Goal: Complete application form: Complete application form

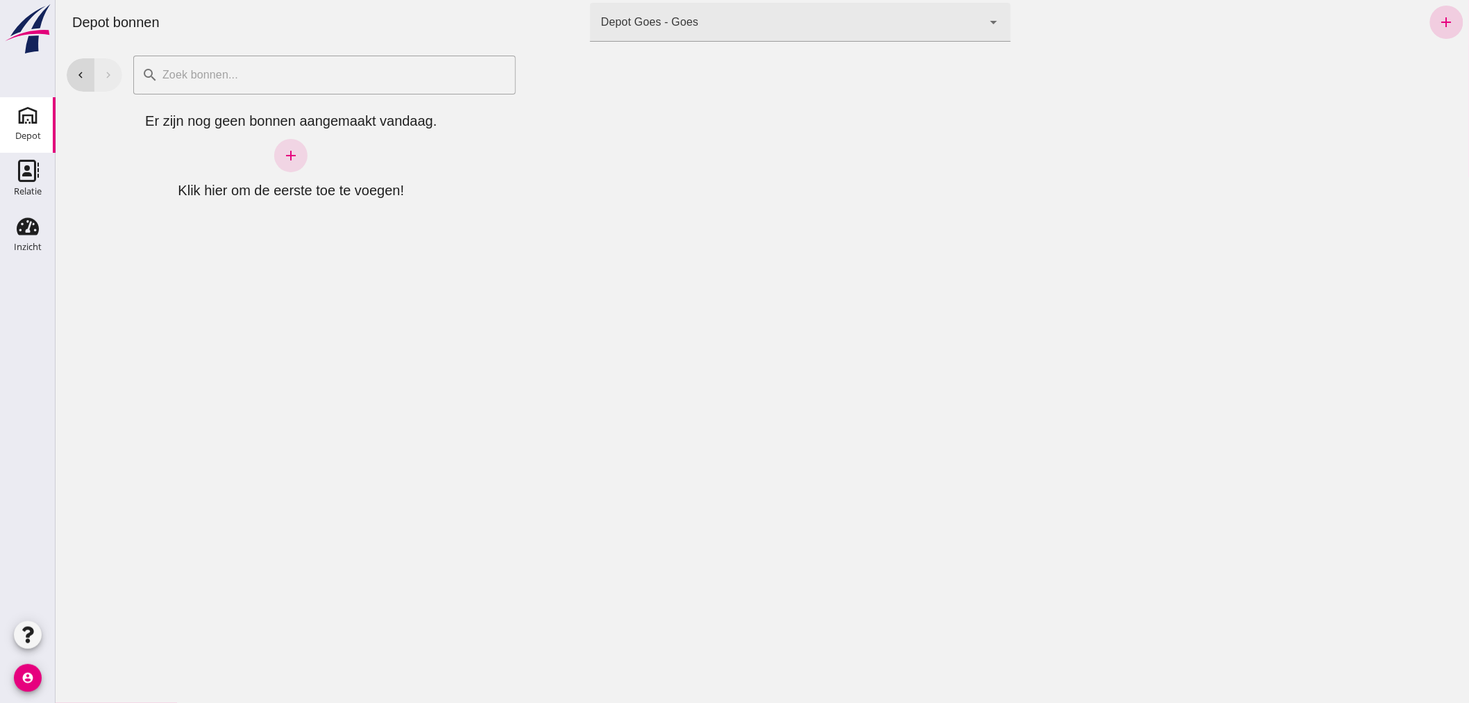
click at [1438, 21] on icon "add" at bounding box center [1446, 22] width 17 height 17
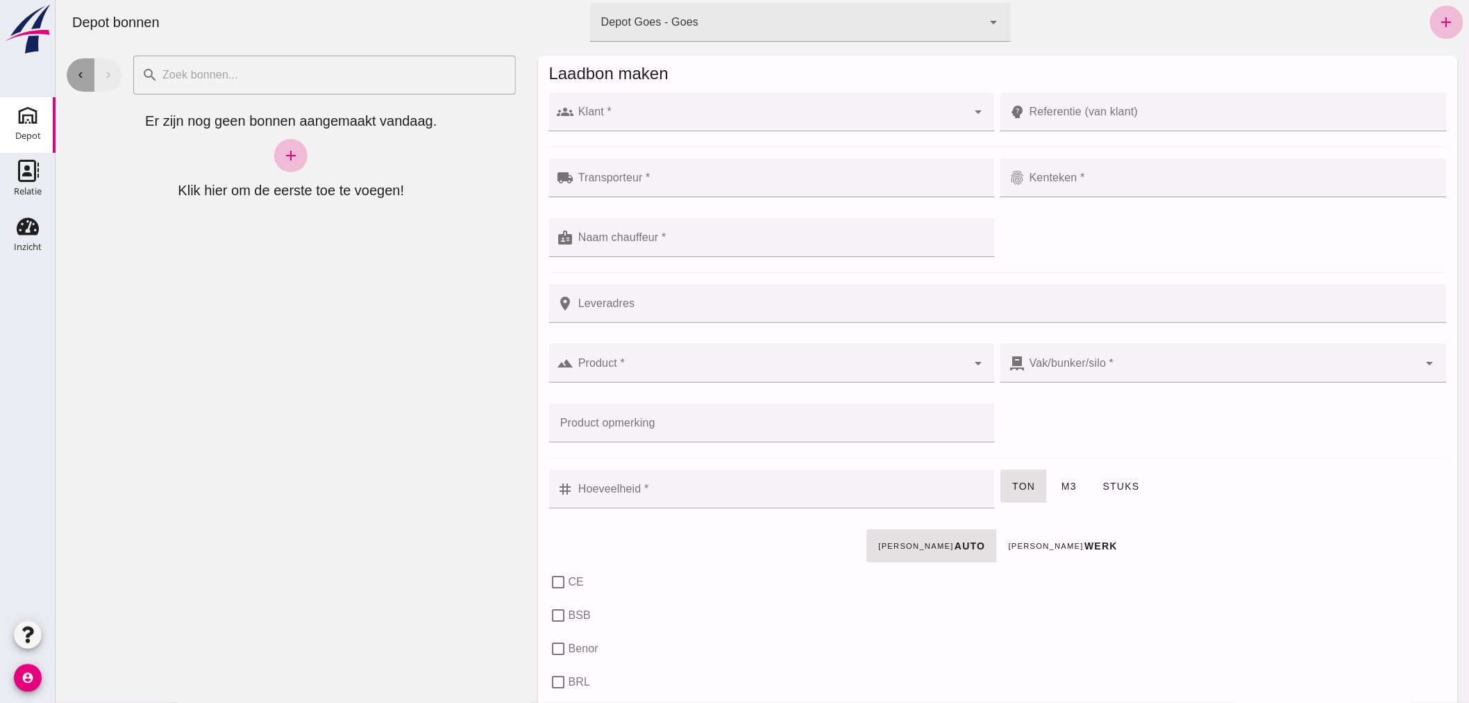
click at [77, 69] on icon "chevron_left" at bounding box center [80, 75] width 12 height 12
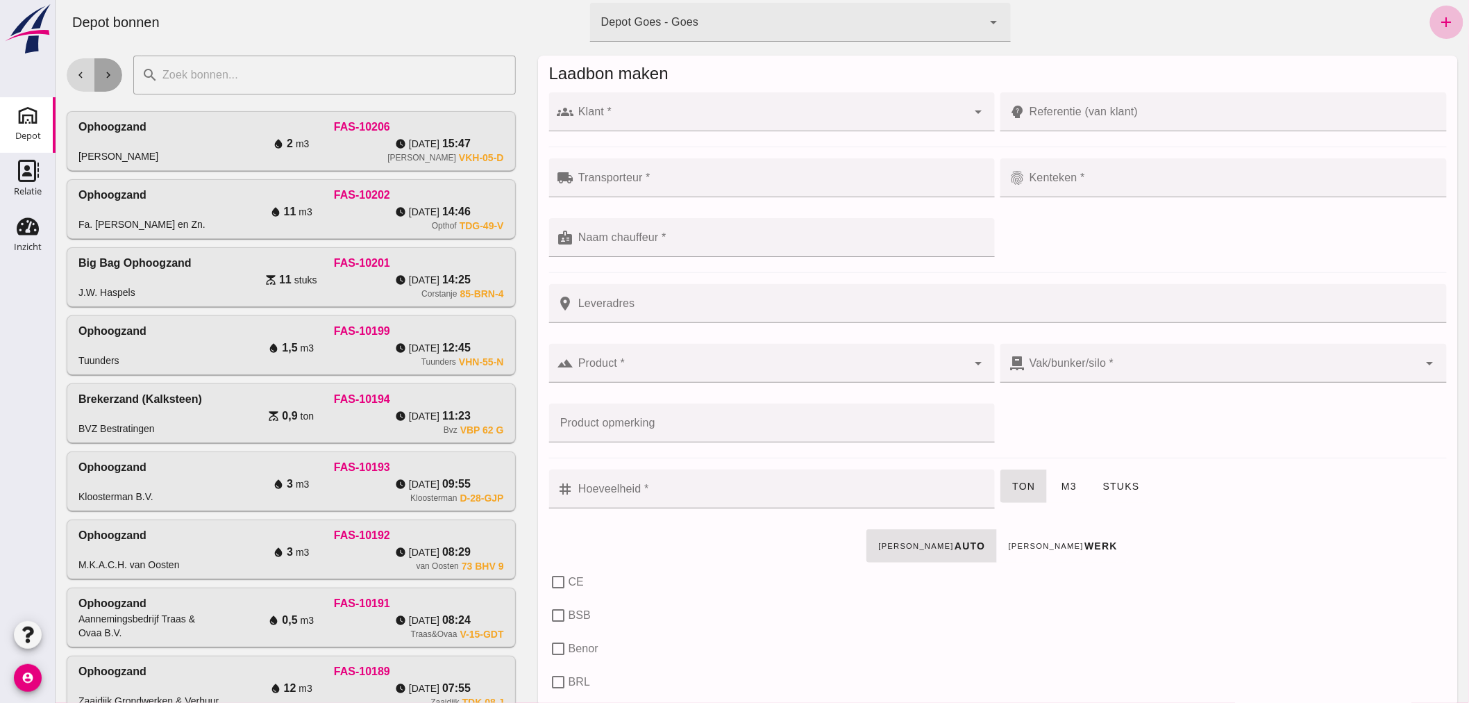
click at [106, 69] on icon "chevron_right" at bounding box center [107, 75] width 12 height 12
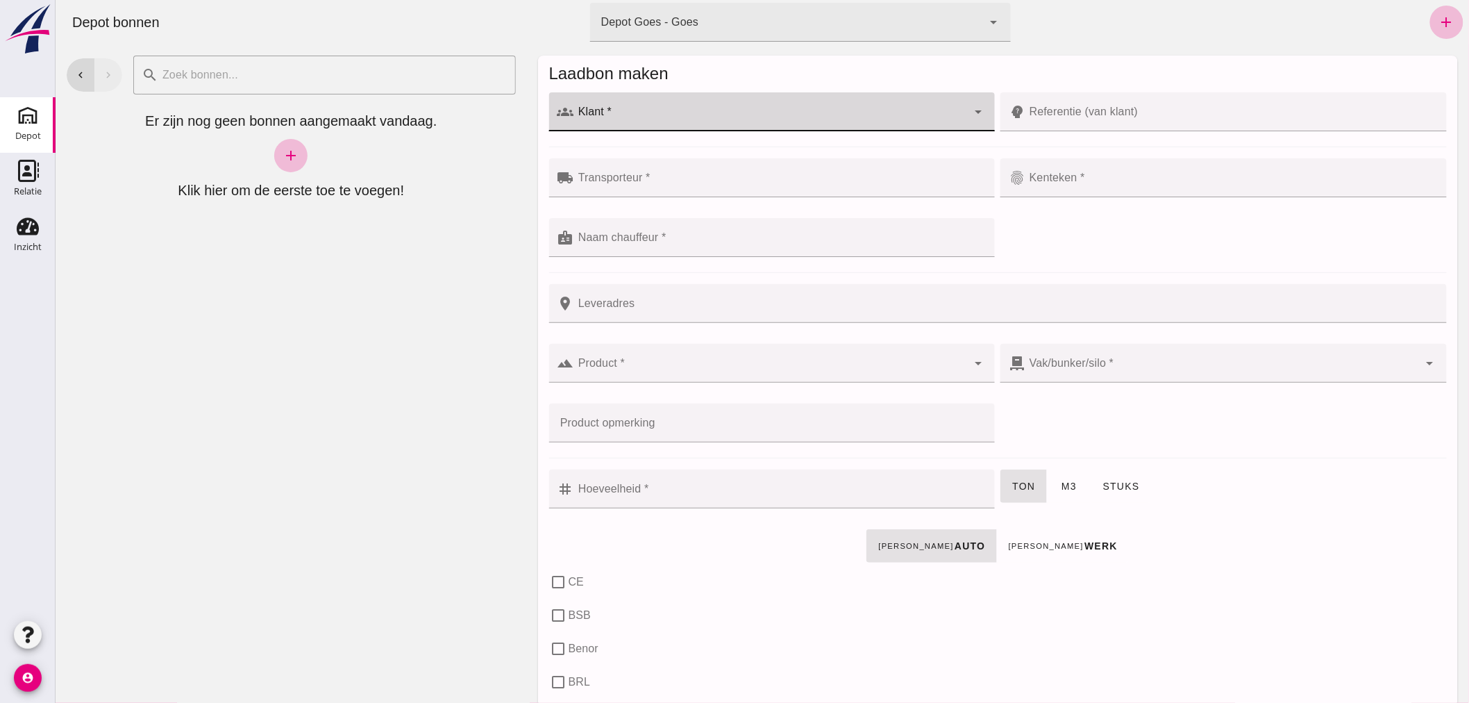
click div
click at [703, 154] on div "Aannemingsbedrijf Traas & Ovaa B.V." at bounding box center [777, 153] width 398 height 17
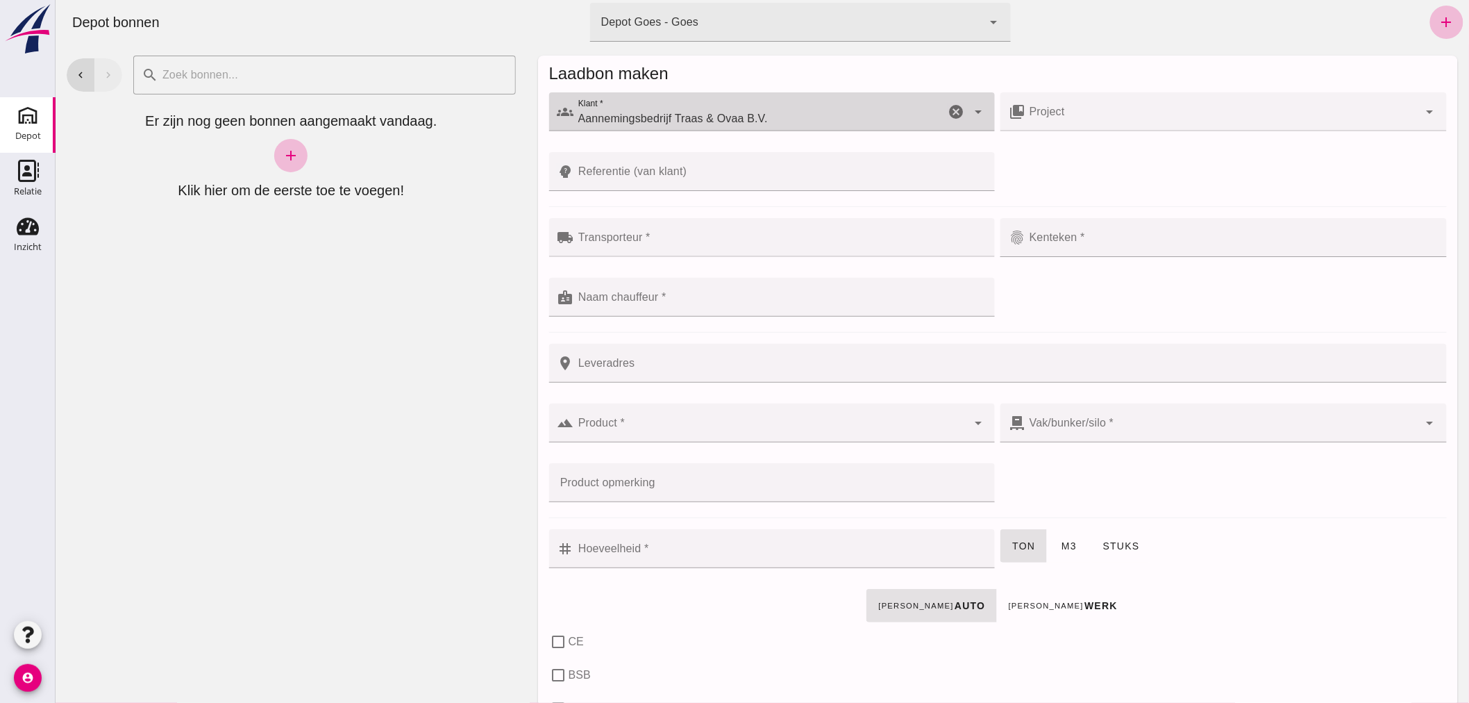
type input "Aannemingsbedrijf Traas & Ovaa B.V."
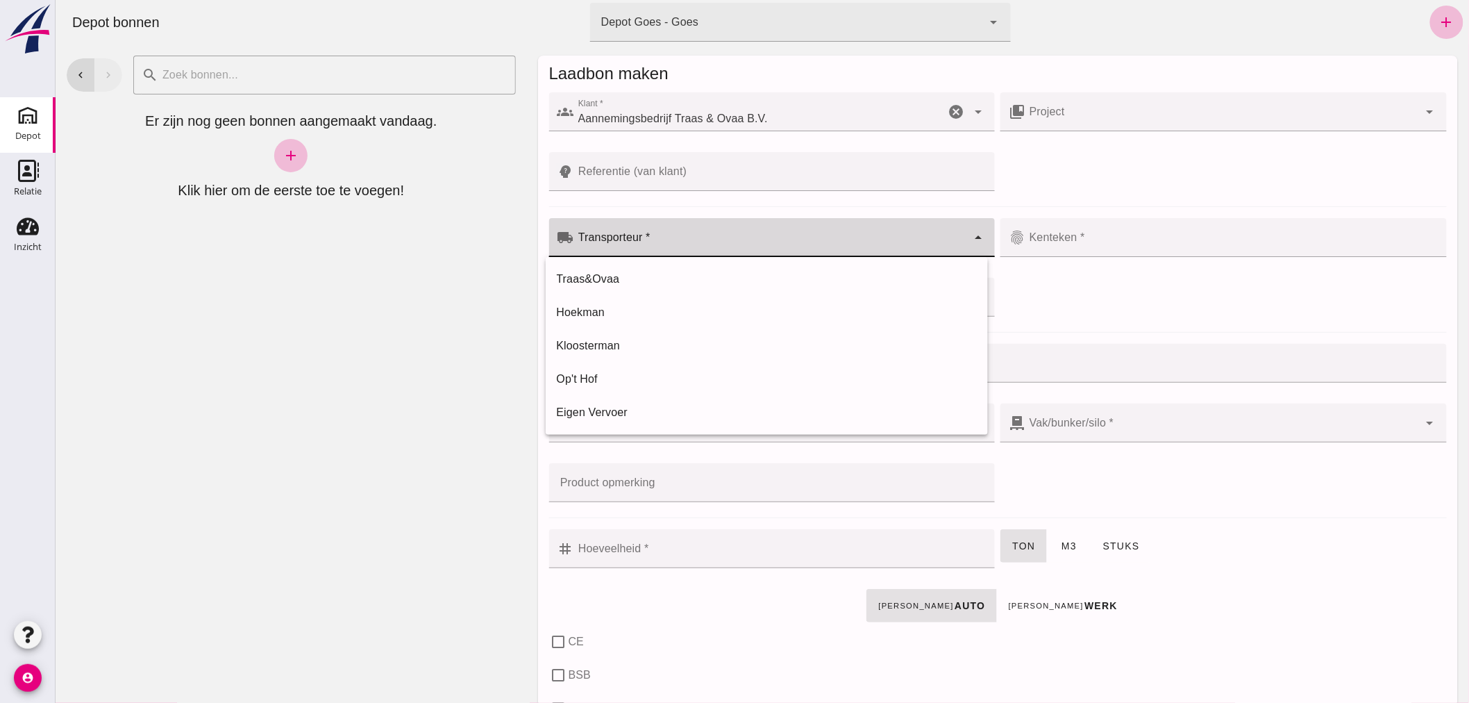
click input "Transporteur *"
click at [683, 279] on div "Traas&Ovaa" at bounding box center [766, 279] width 420 height 17
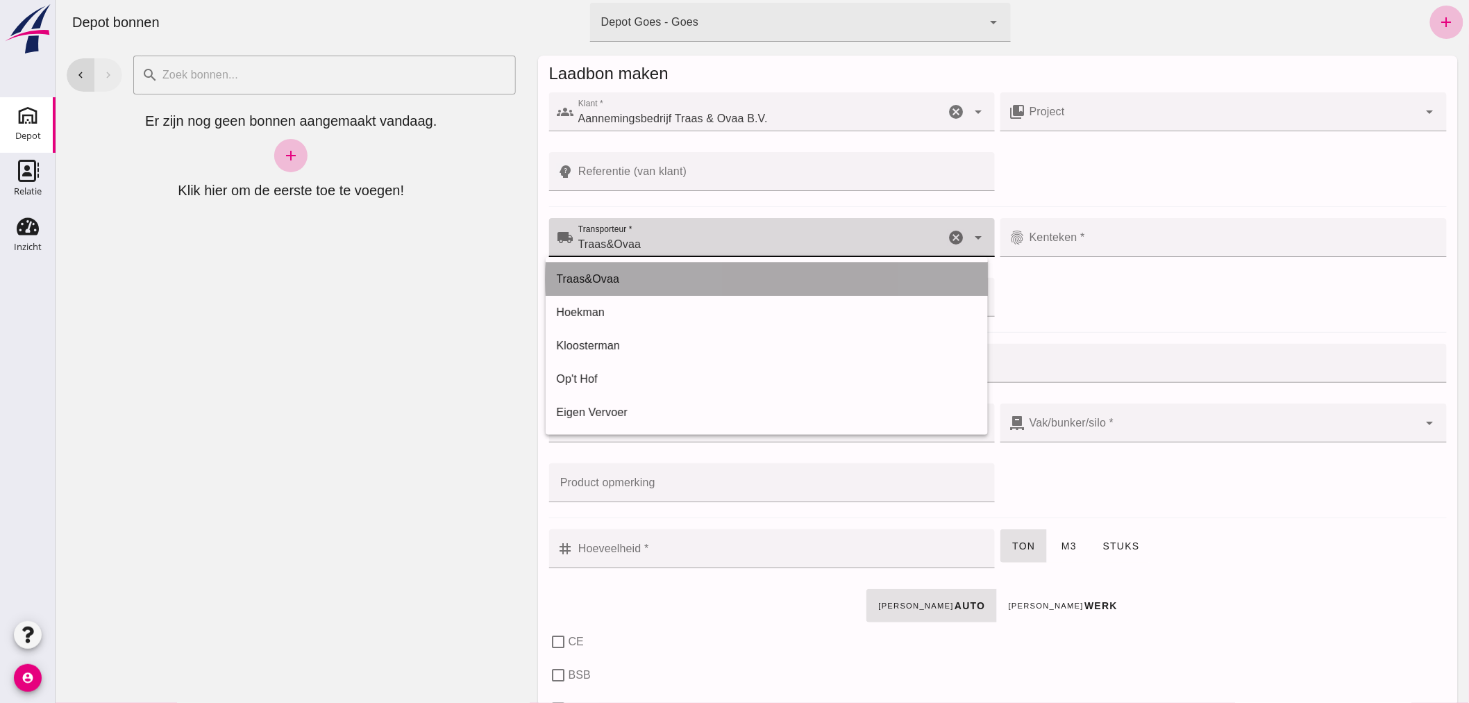
type input "Traas&Ovaa"
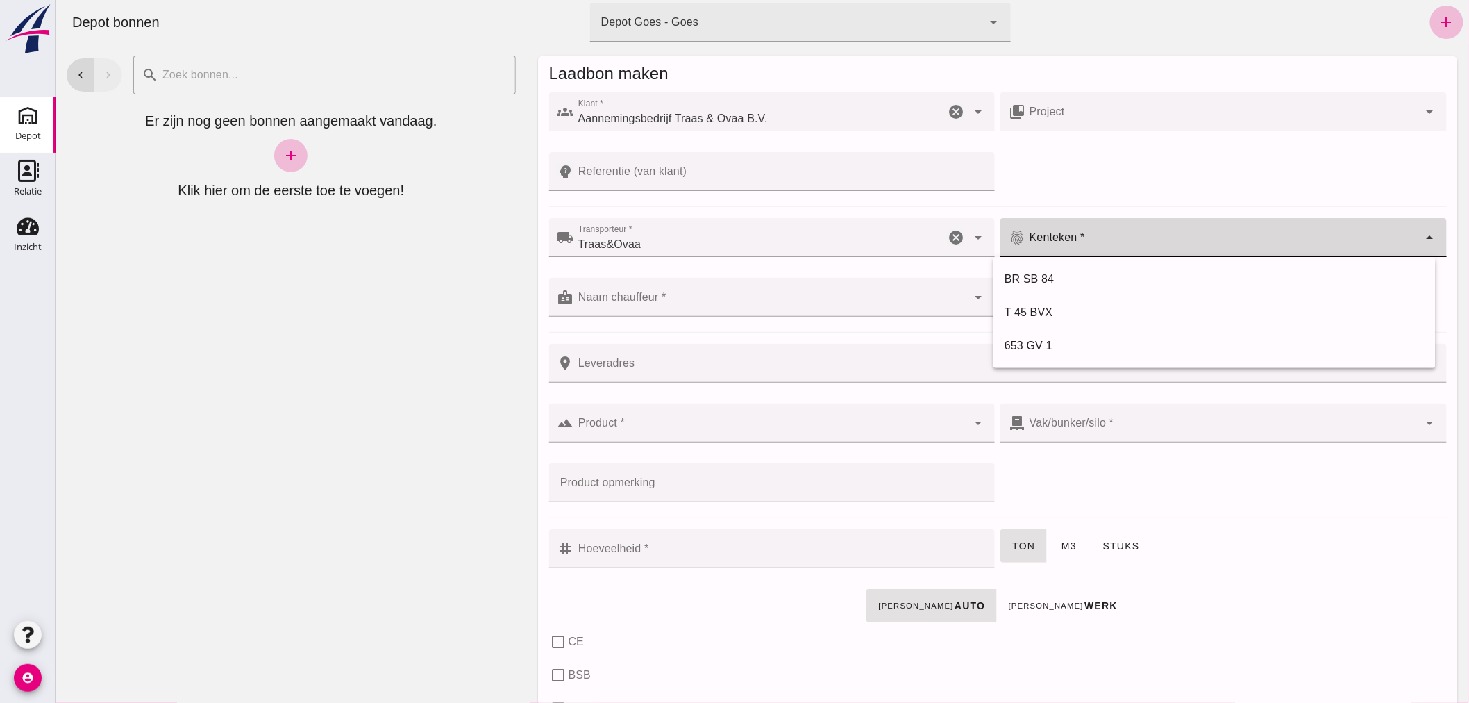
click input "Kenteken *"
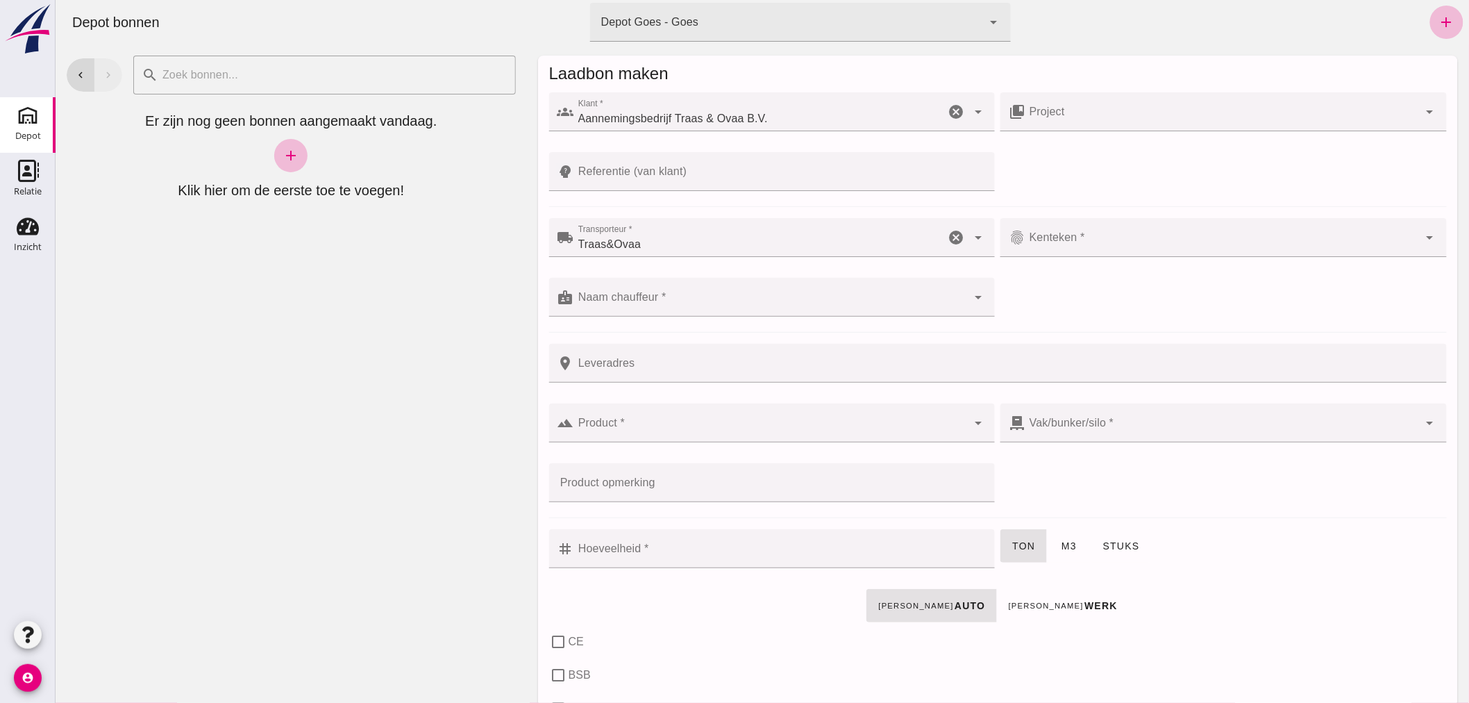
click input "Kenteken *"
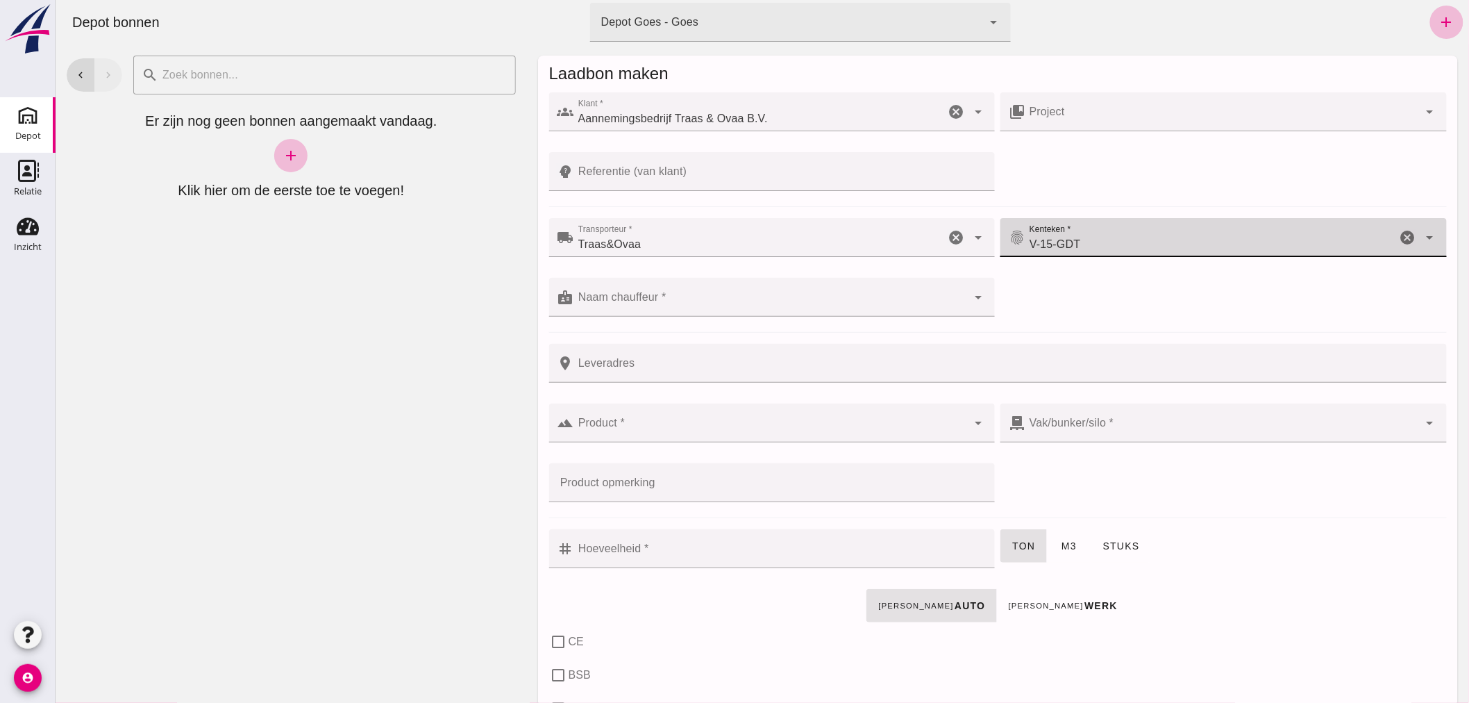
type input "V-15-GDT"
click div
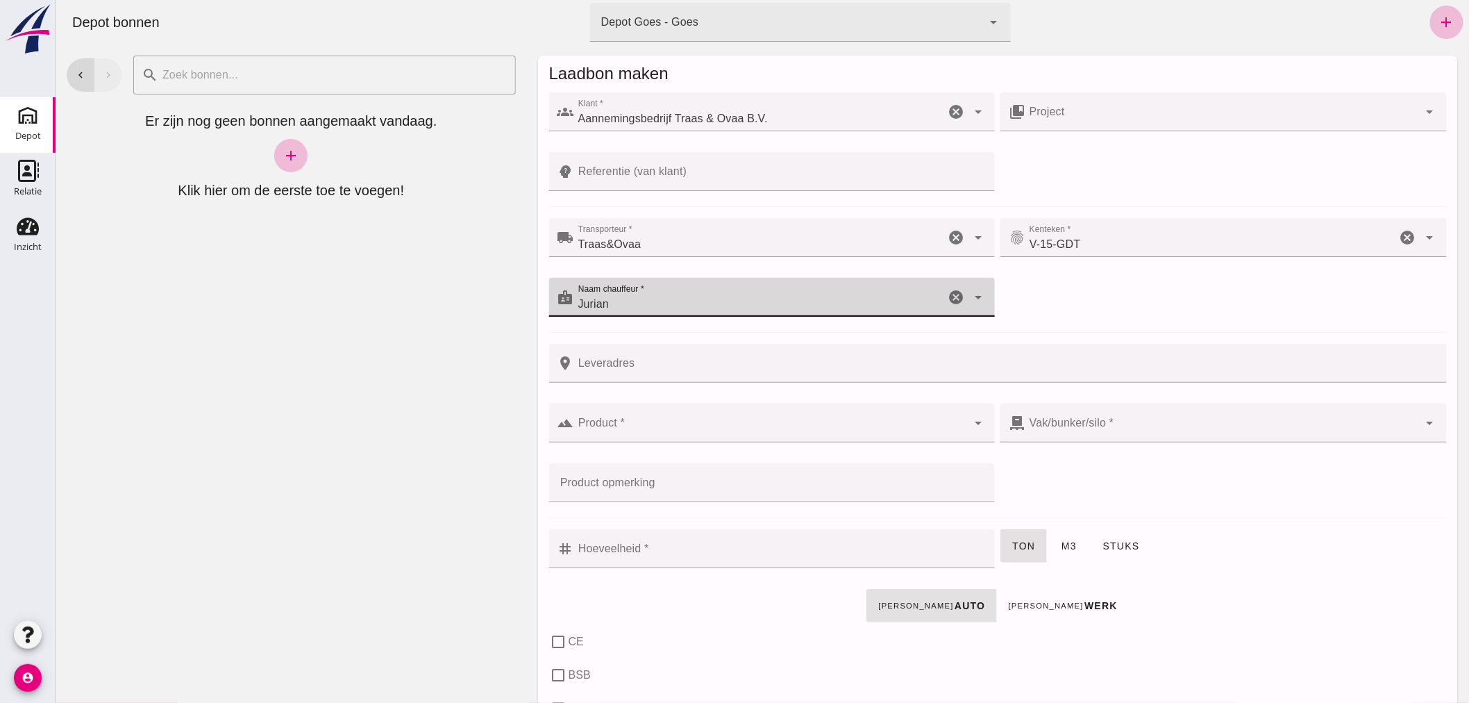
type input "Jurian"
click input "Product *"
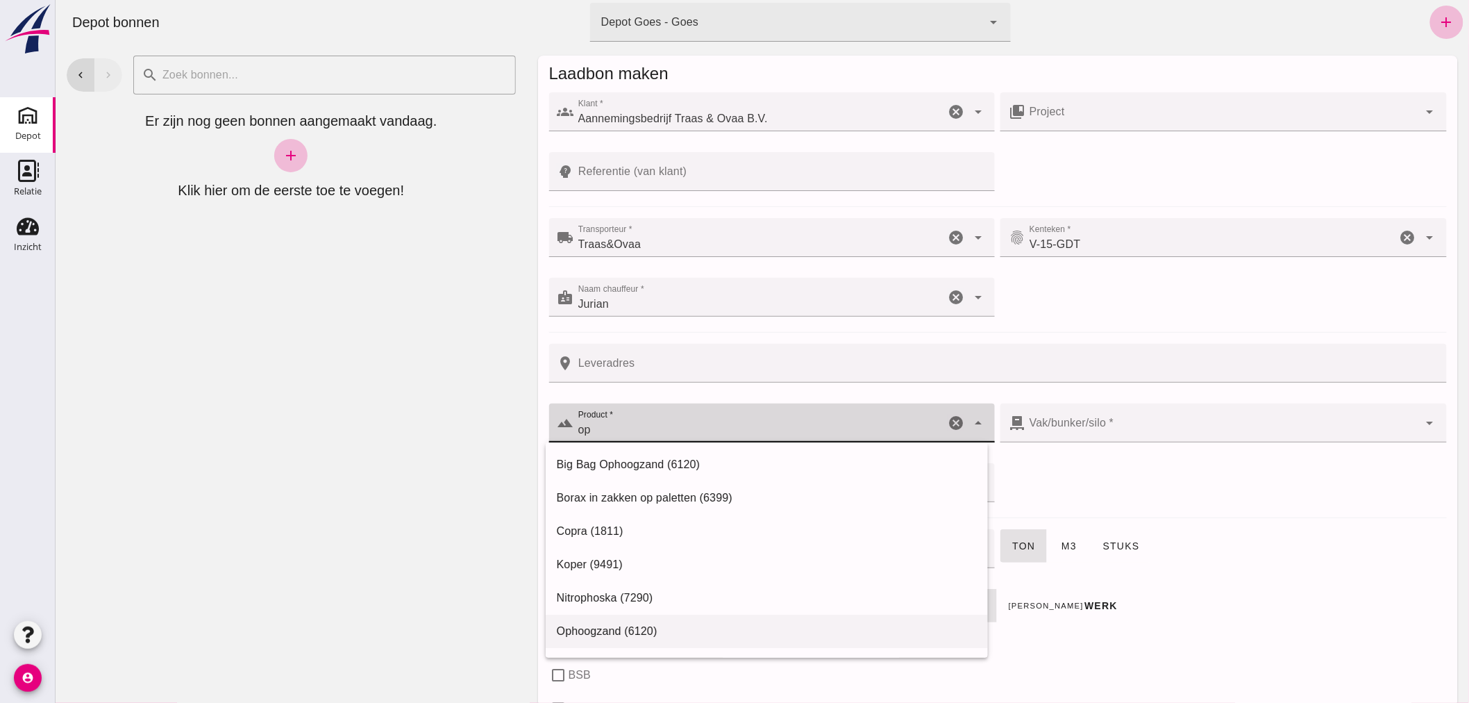
click at [676, 623] on div "Ophoogzand (6120)" at bounding box center [766, 631] width 420 height 17
type input "Ophoogzand (6120)"
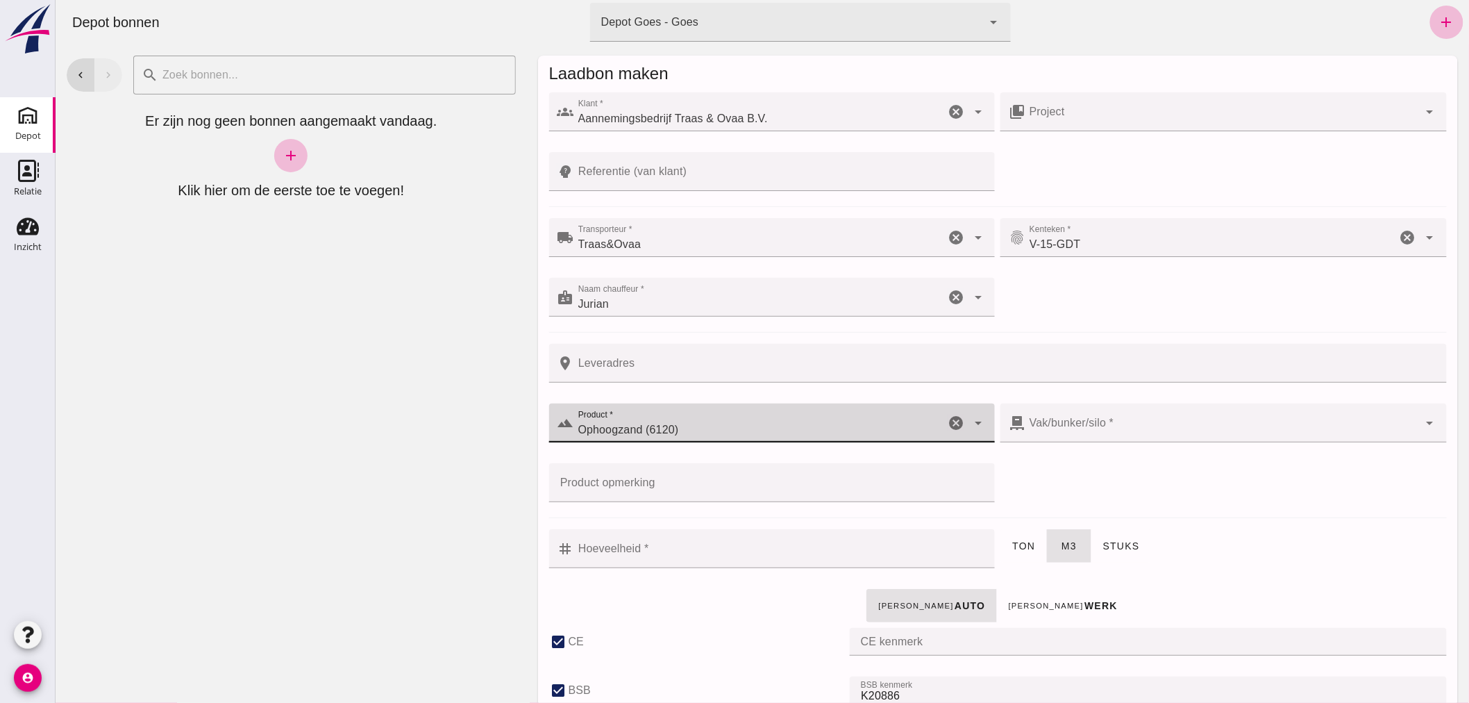
type input "38"
checkbox input "true"
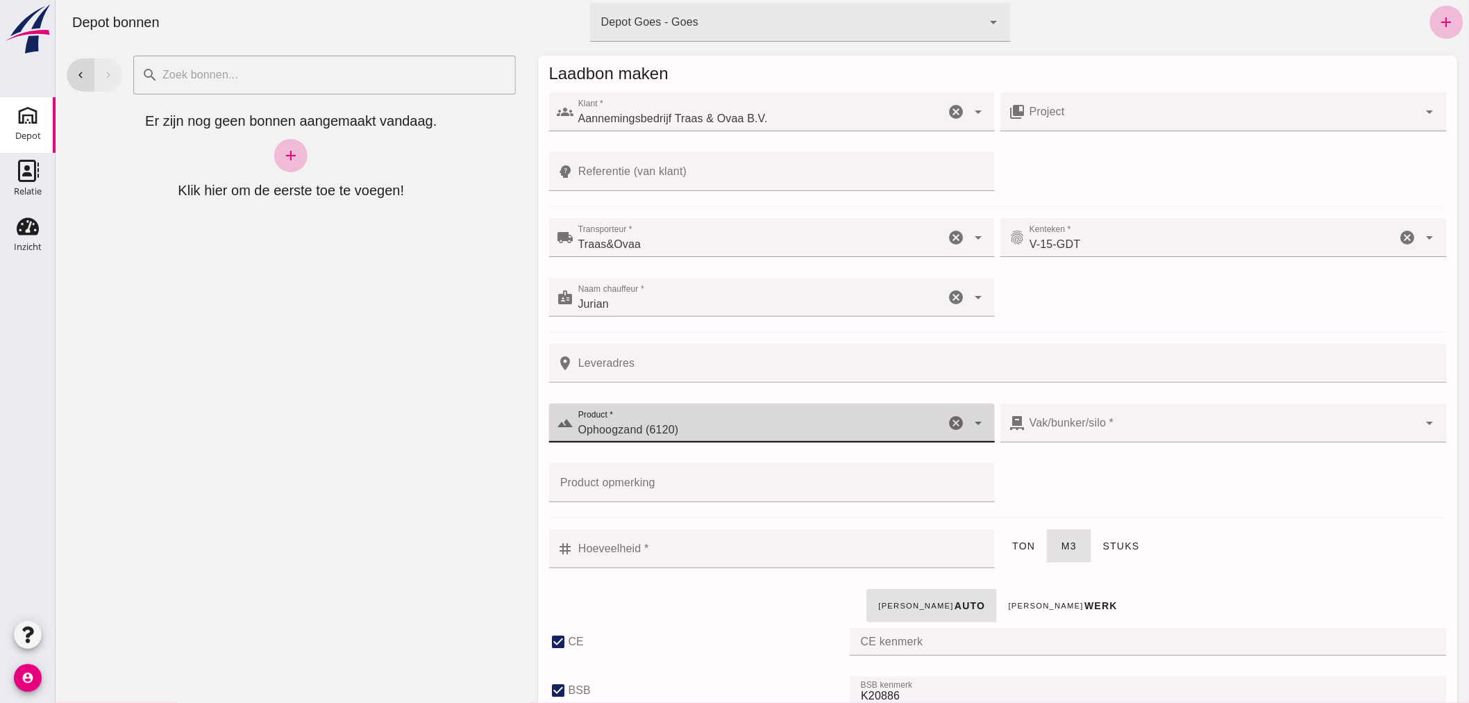
type input "40"
checkbox input "true"
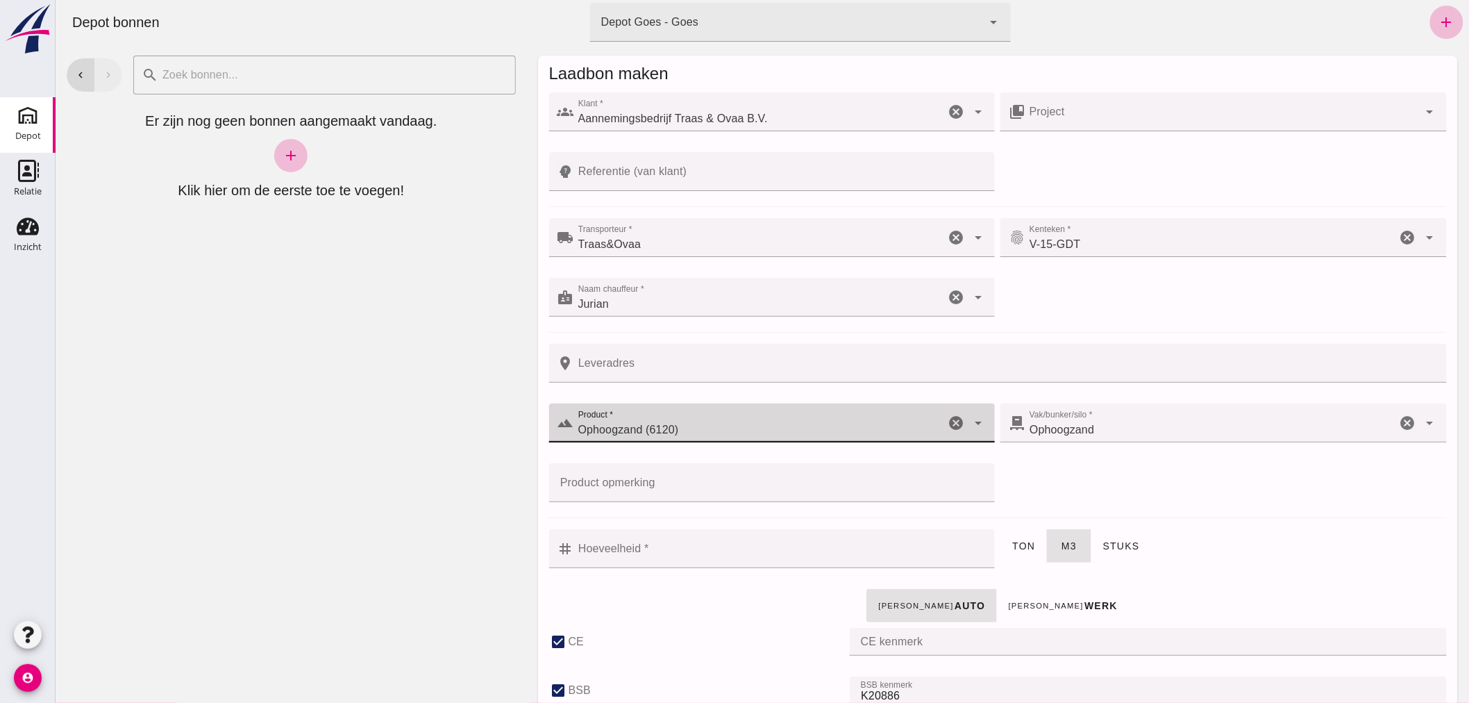
type input "Ophoogzand (6120)"
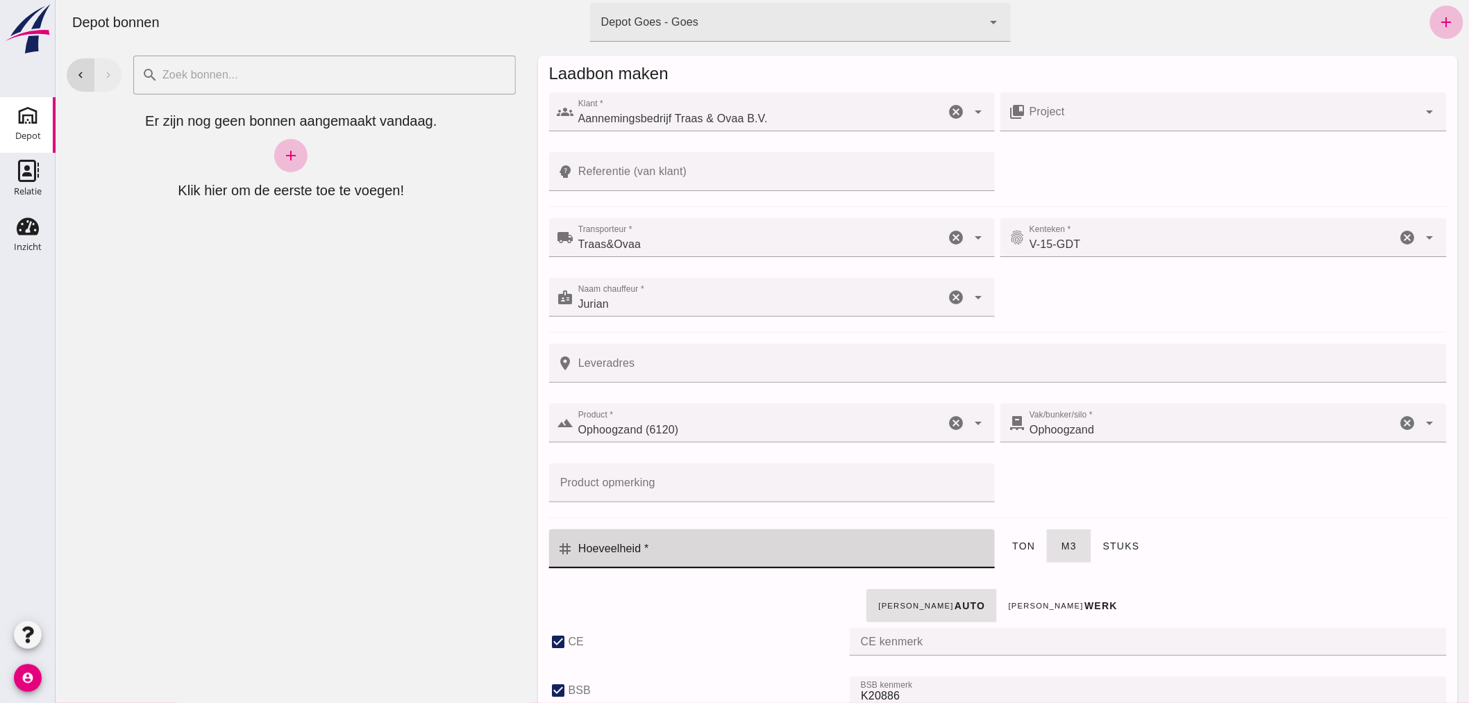
click input "Hoeveelheid *"
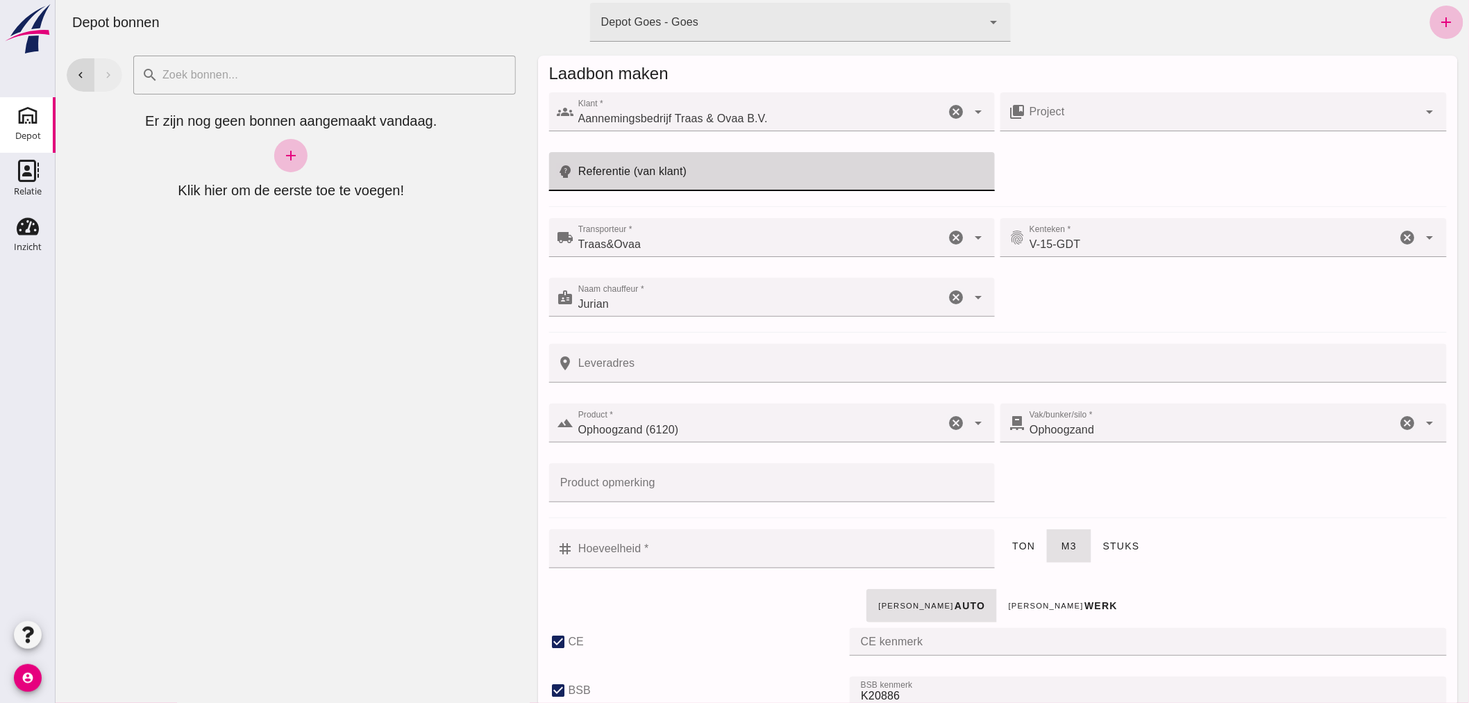
click input "Referentie (van klant)"
type input "25T010"
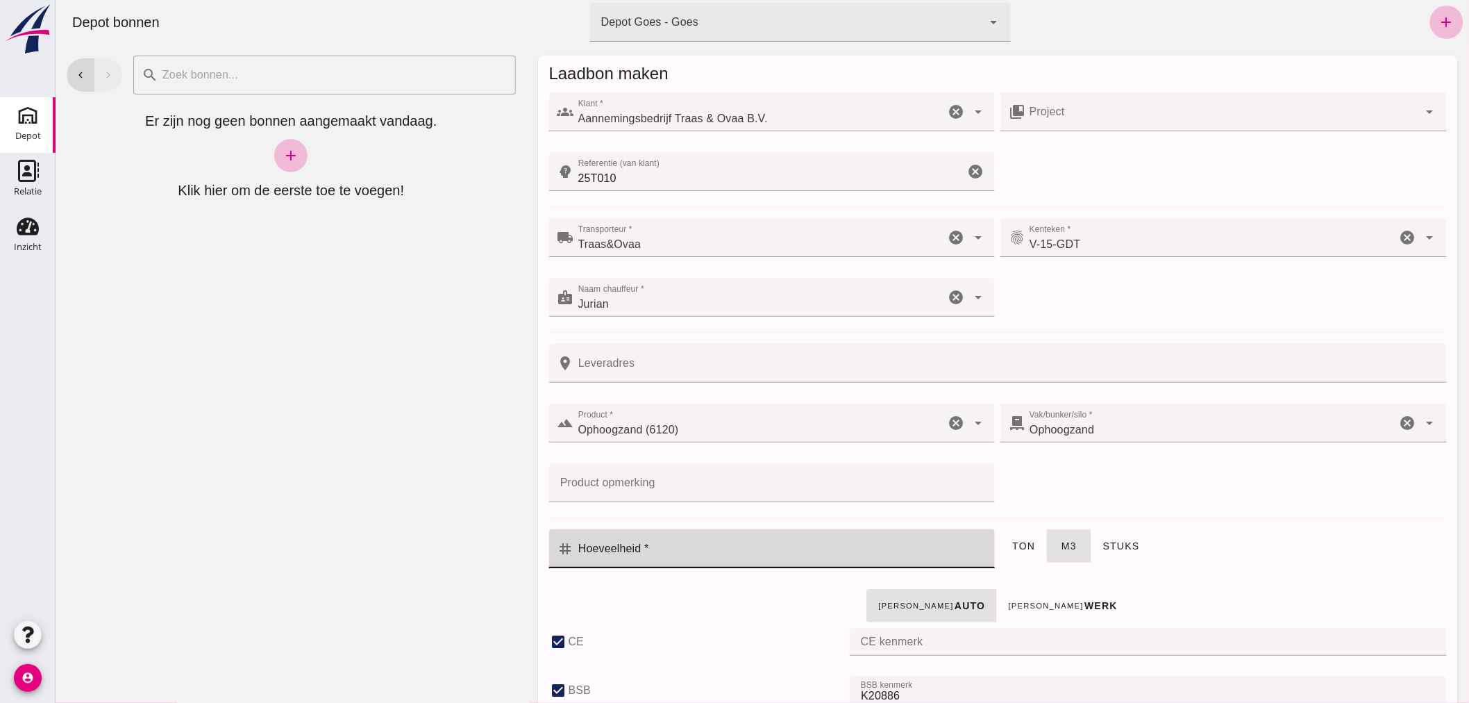
click input "Hoeveelheid *"
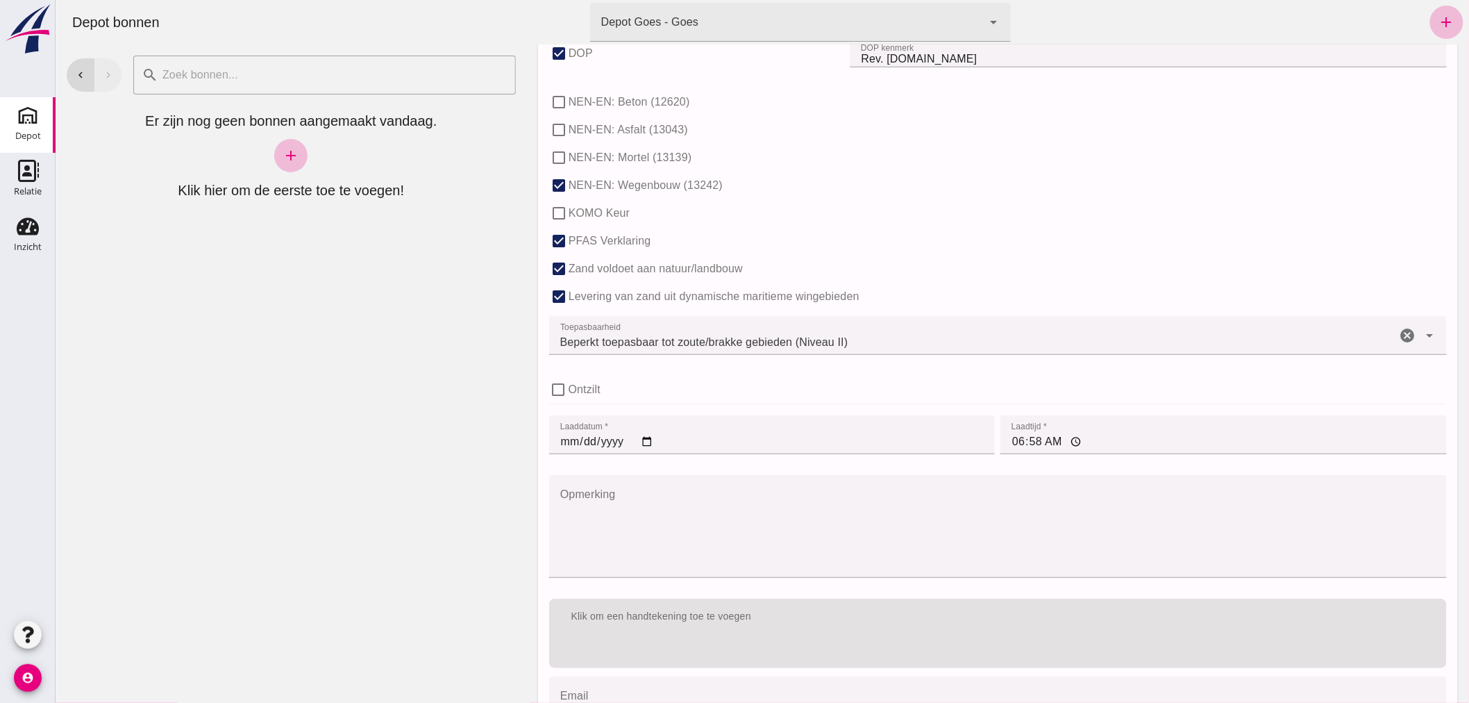
scroll to position [852, 0]
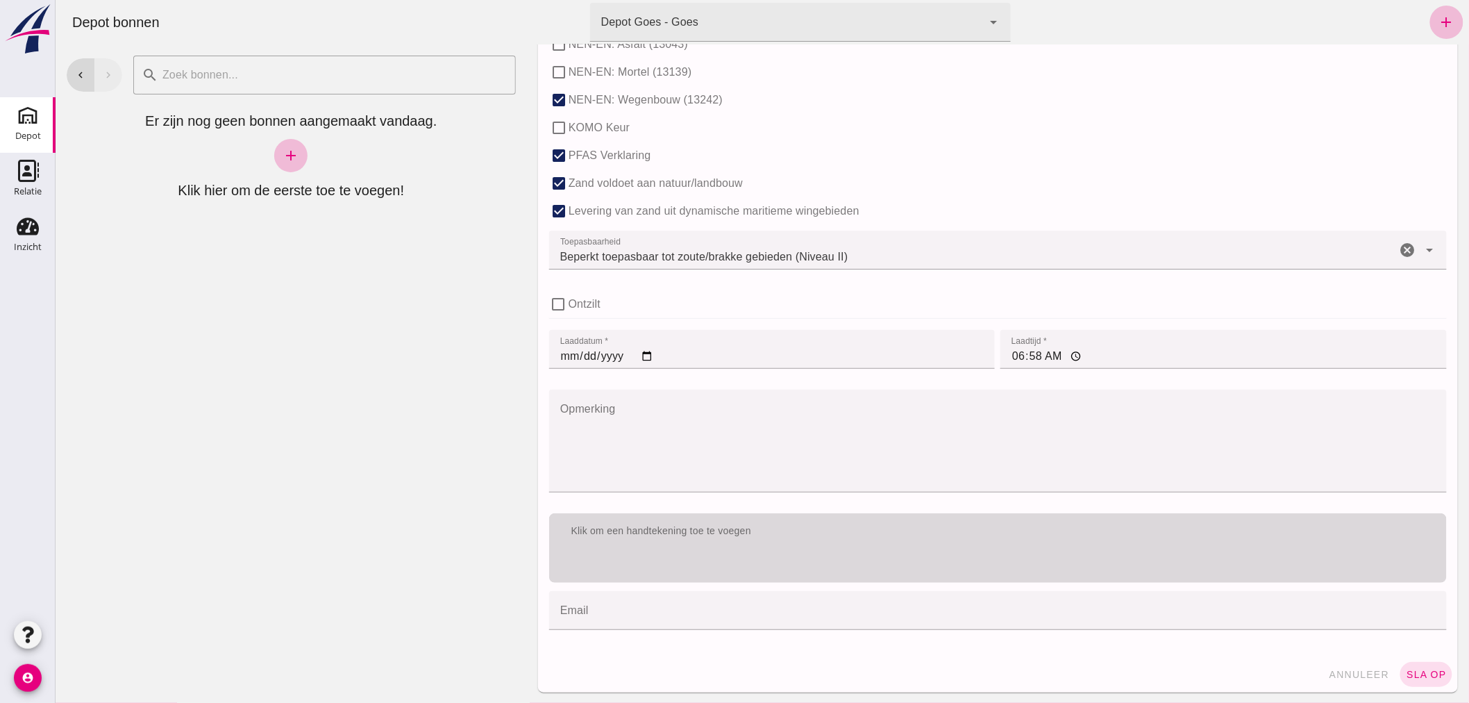
type input "0.5"
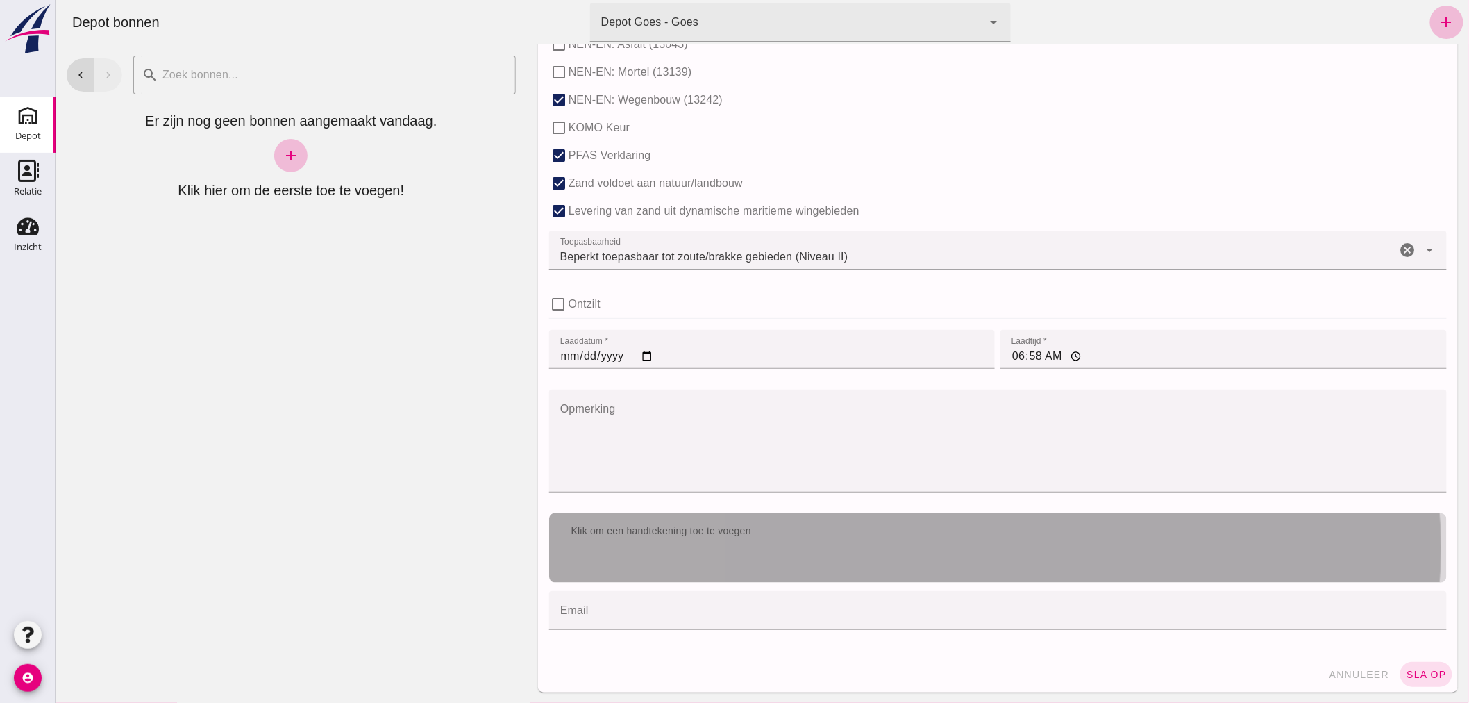
click at [786, 526] on div "Klik om een handtekening toe te voegen" at bounding box center [997, 531] width 875 height 14
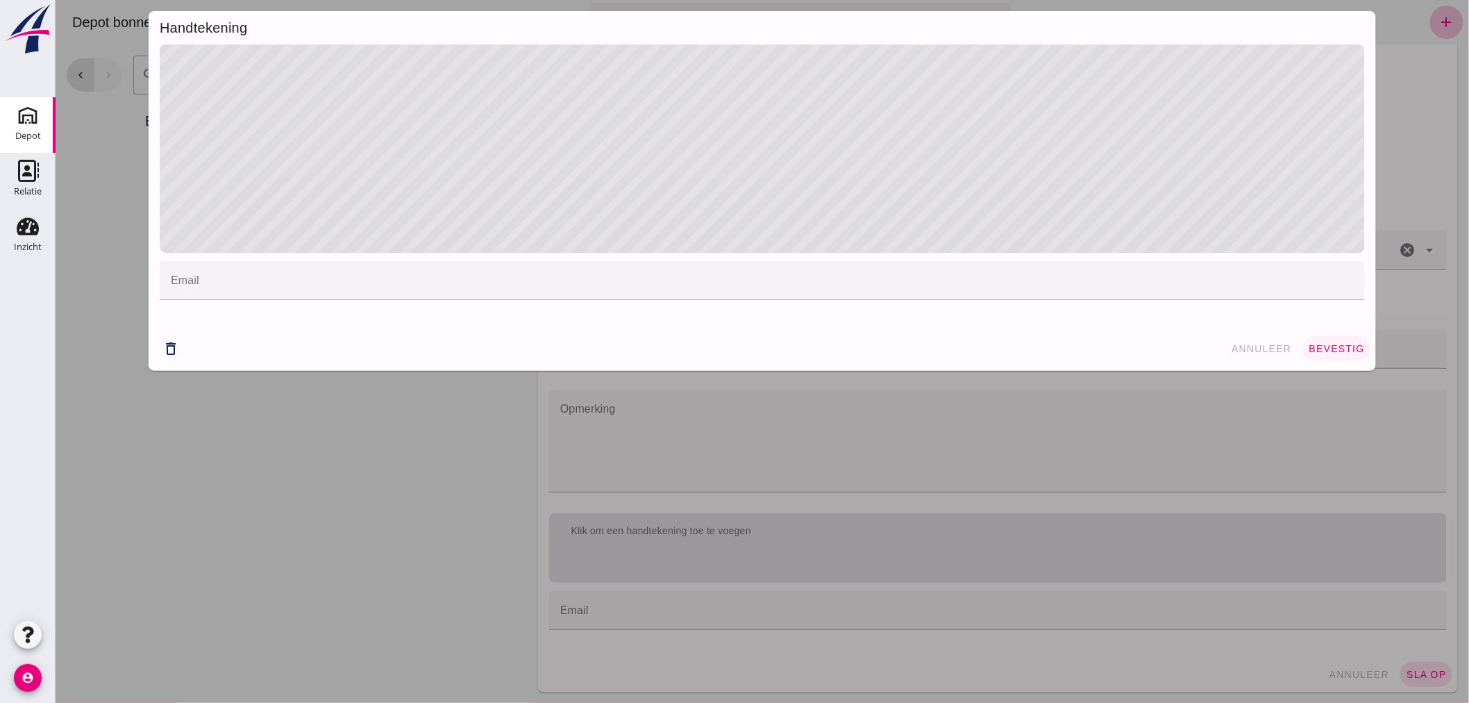
click span "bevestig"
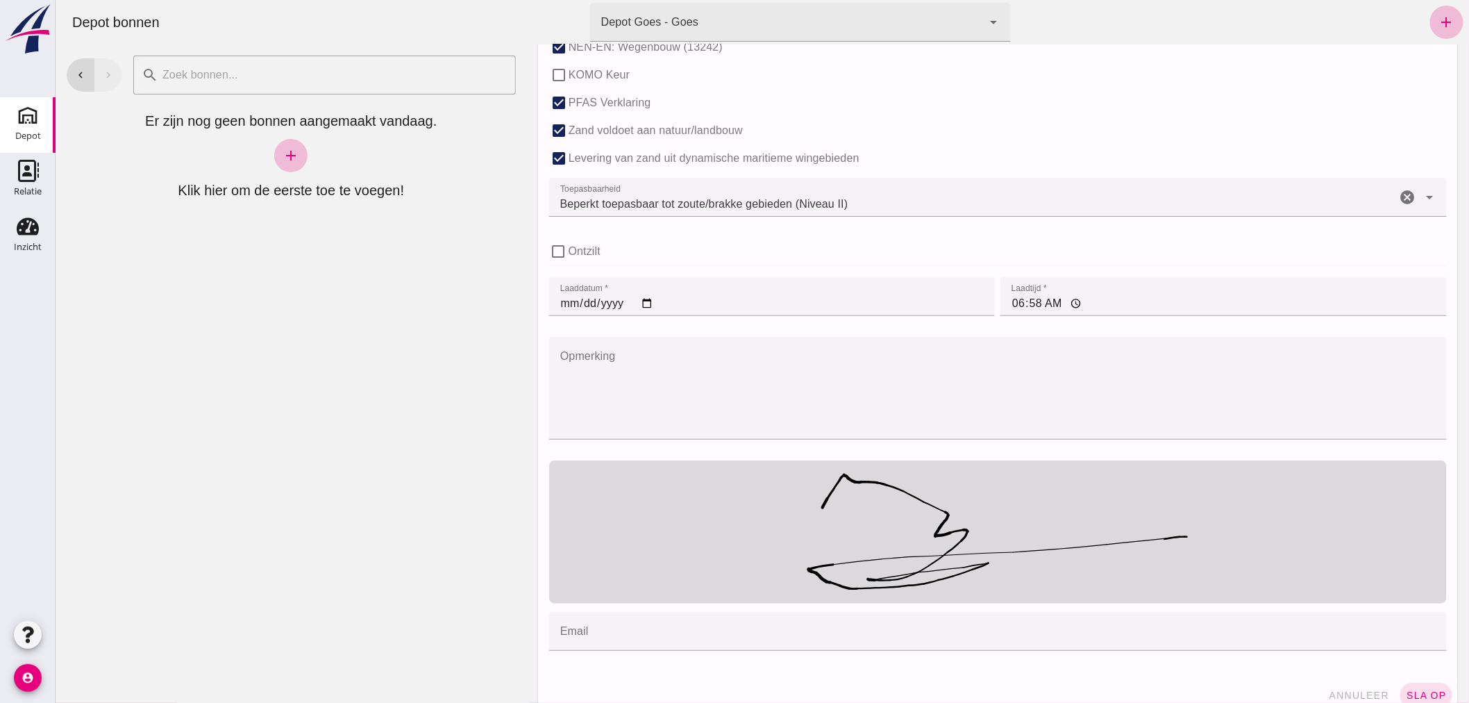
scroll to position [926, 0]
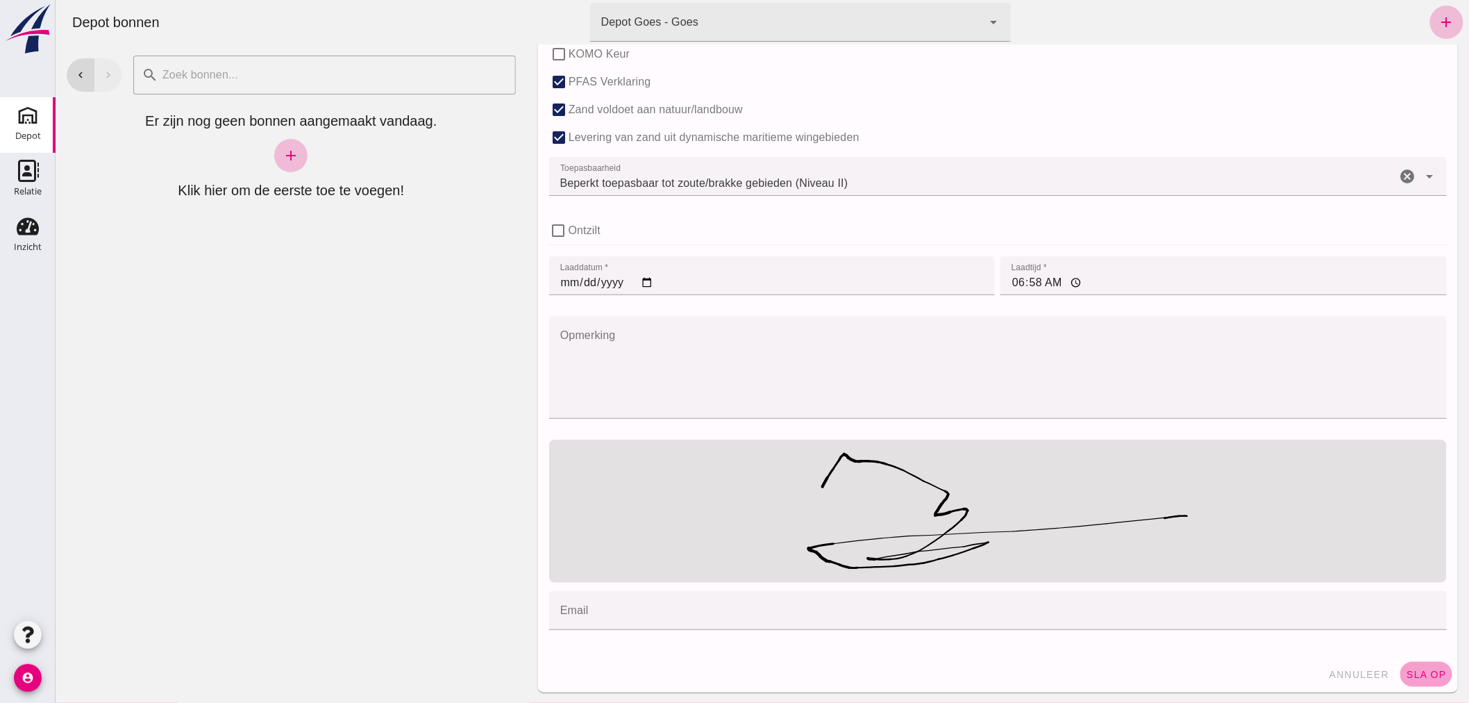
click button "sla op"
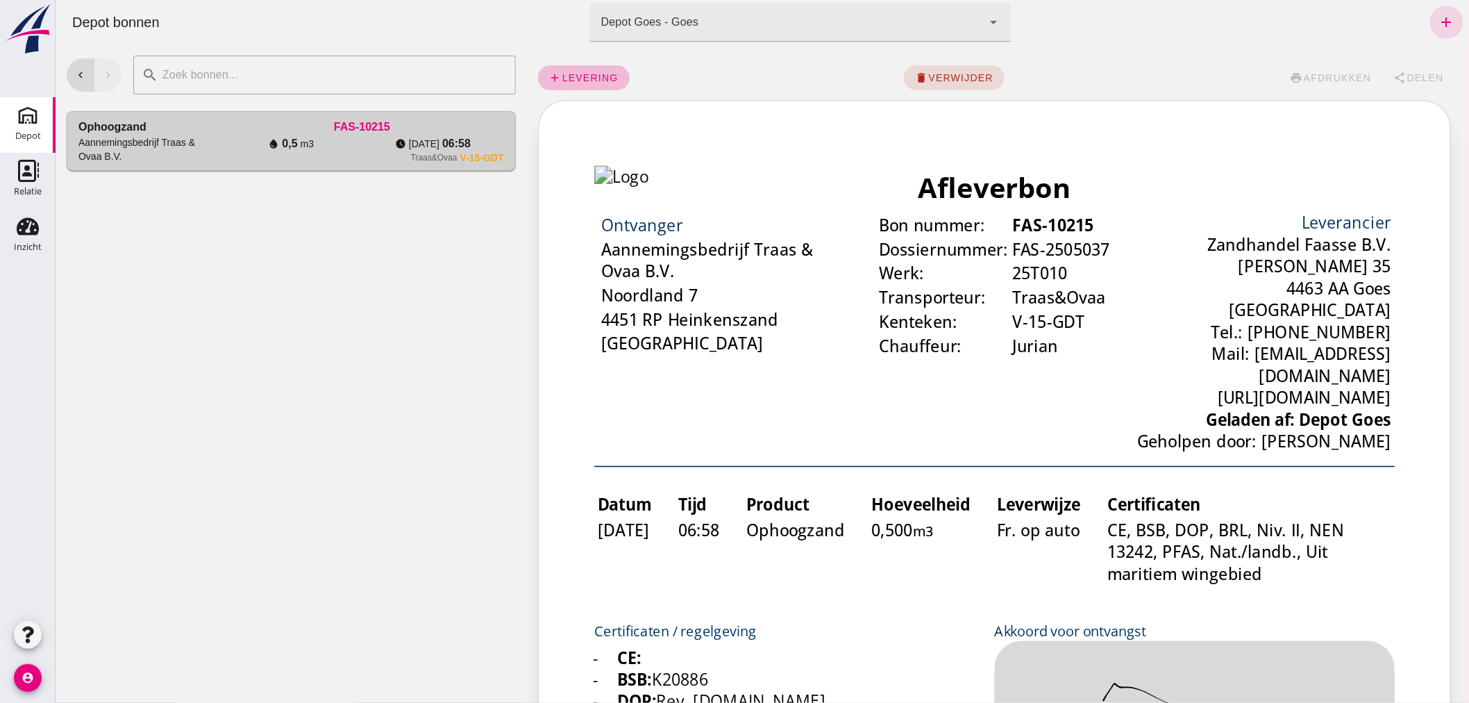
scroll to position [0, 0]
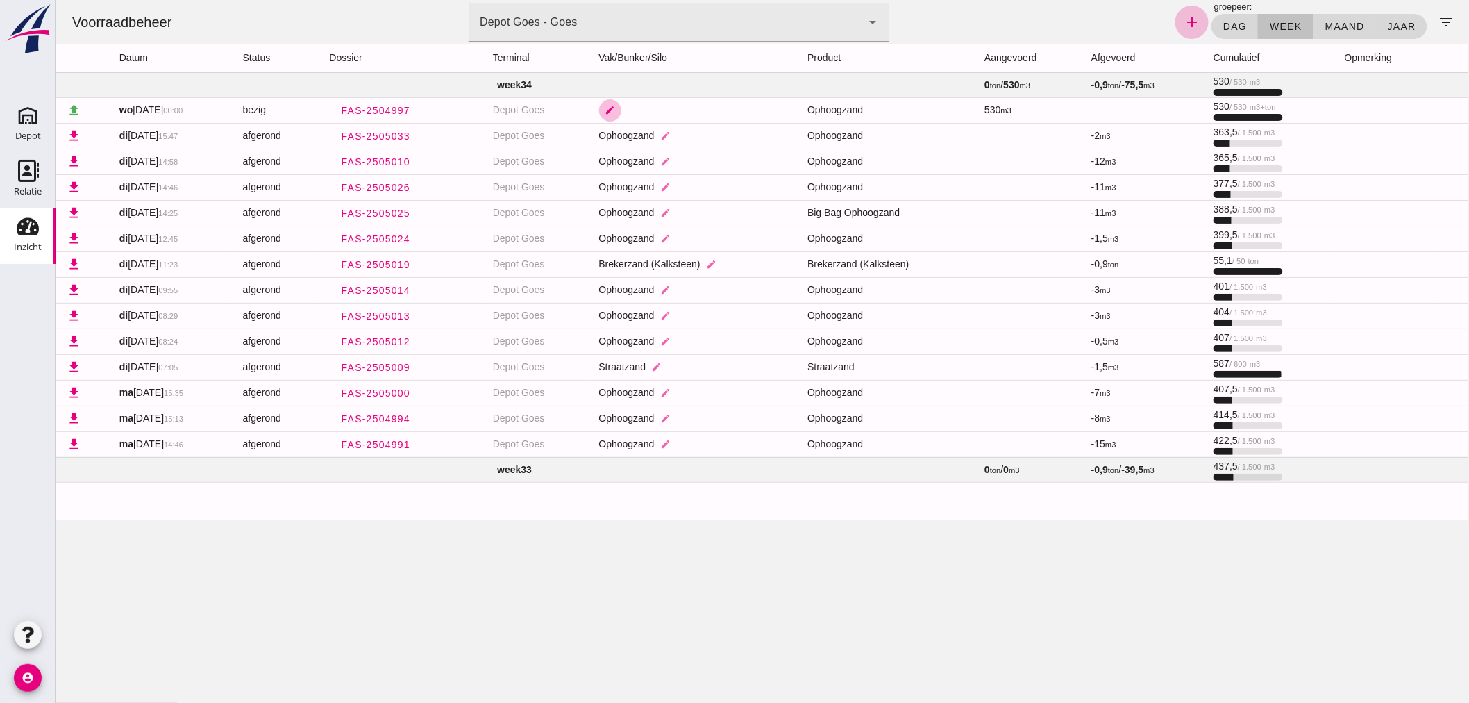
click icon "edit"
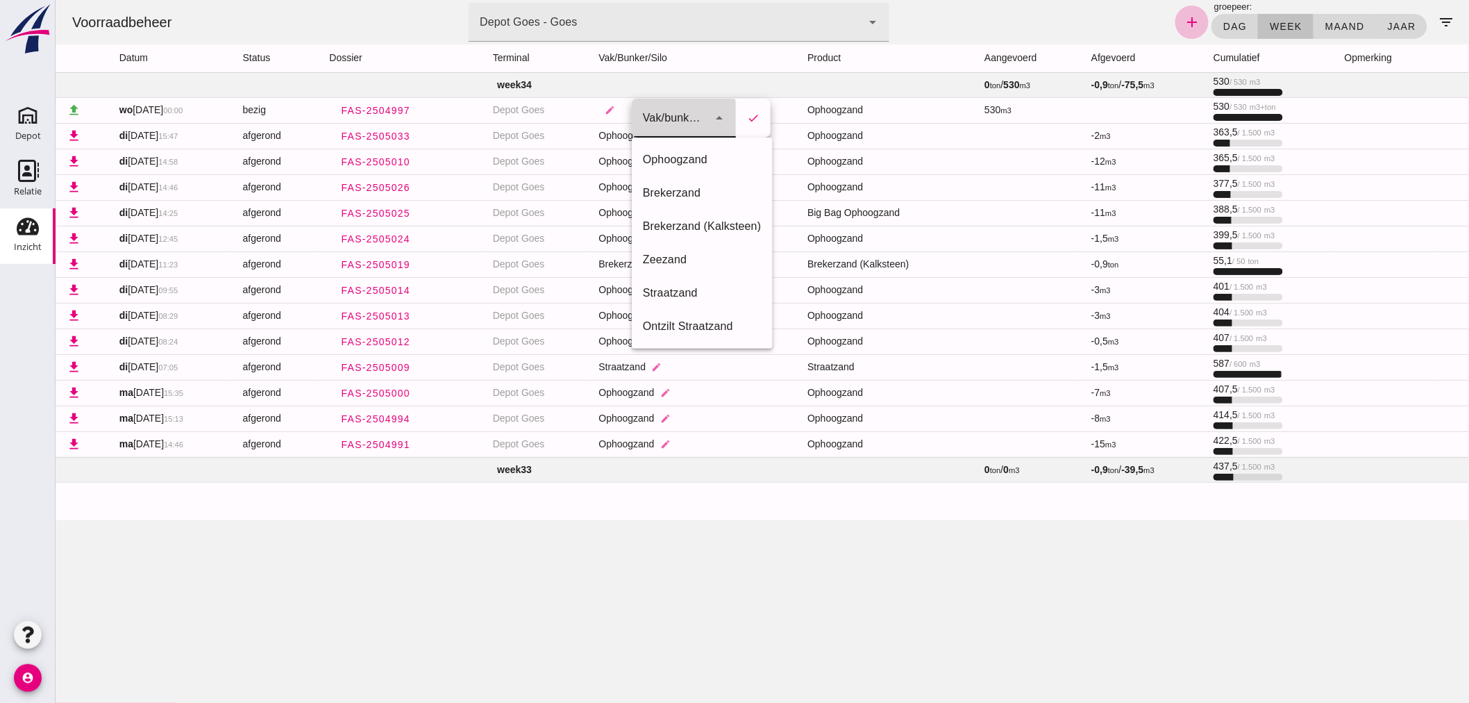
click icon "arrow_drop_down"
click at [689, 158] on div "Ophoogzand" at bounding box center [701, 159] width 119 height 17
type input "38"
click button "check"
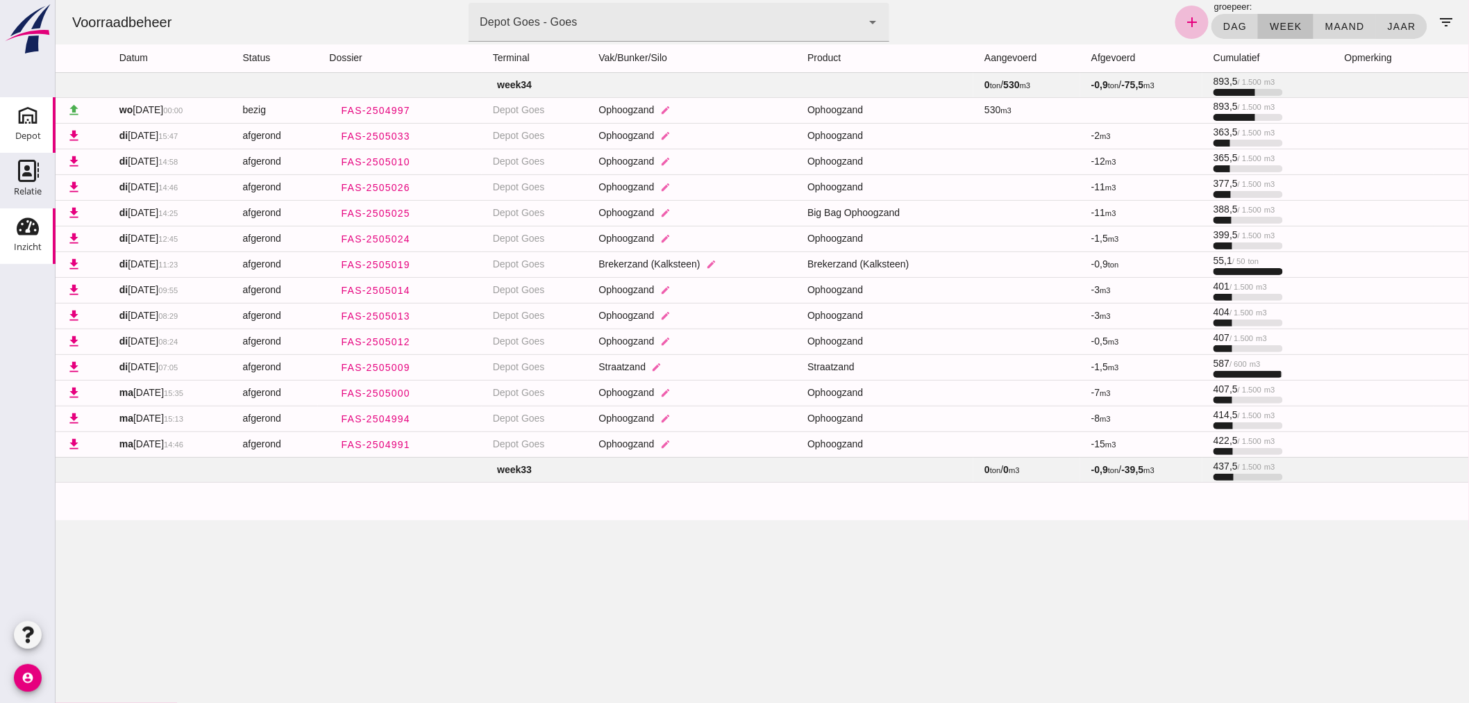
click at [25, 121] on use at bounding box center [28, 115] width 22 height 22
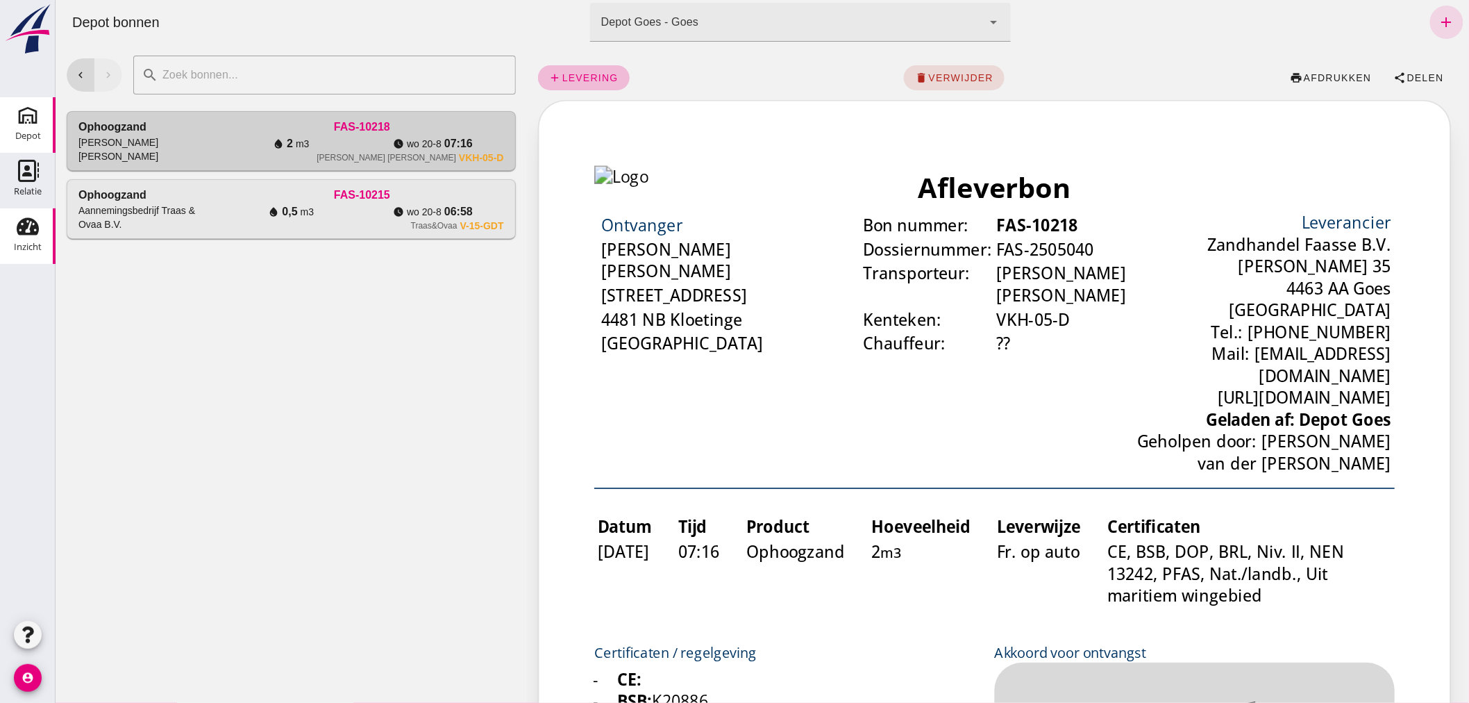
click at [29, 233] on use at bounding box center [28, 226] width 22 height 17
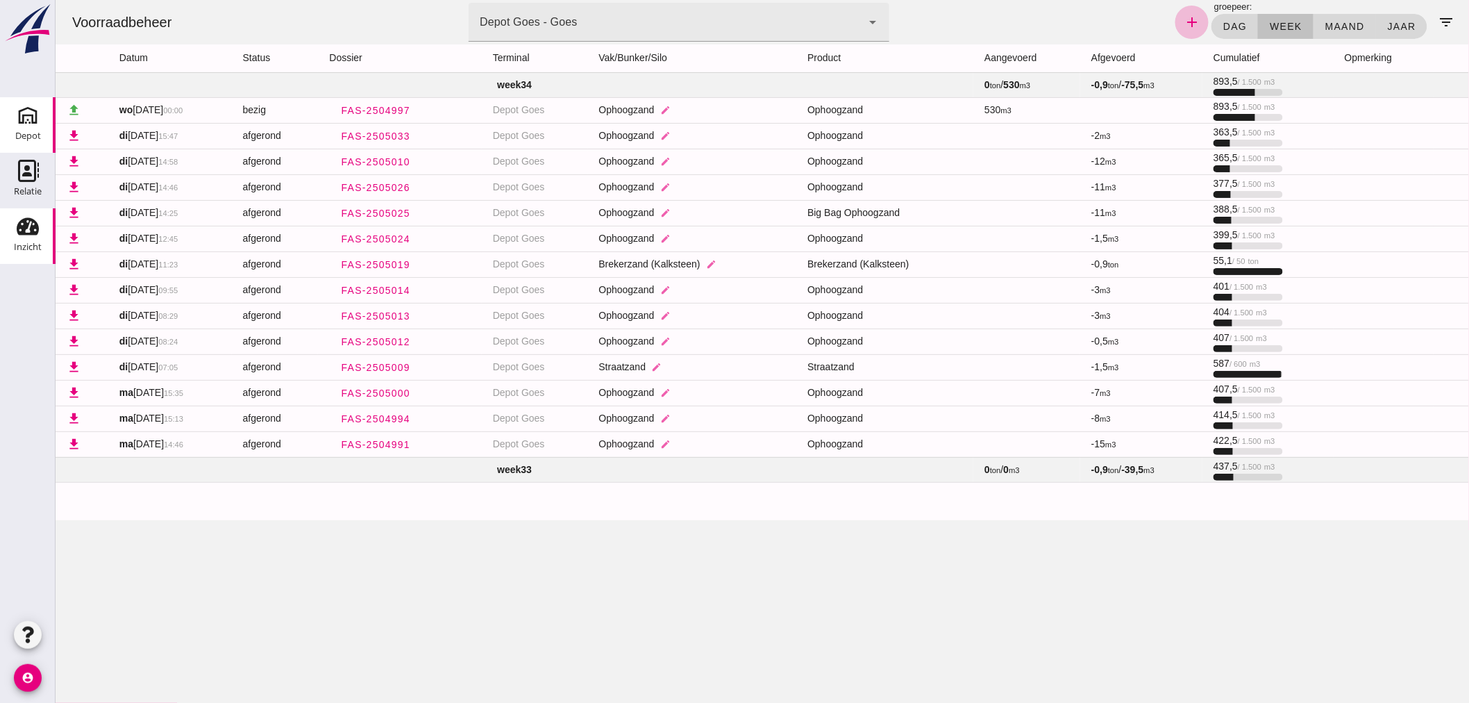
click at [26, 125] on icon "Depot" at bounding box center [28, 115] width 22 height 22
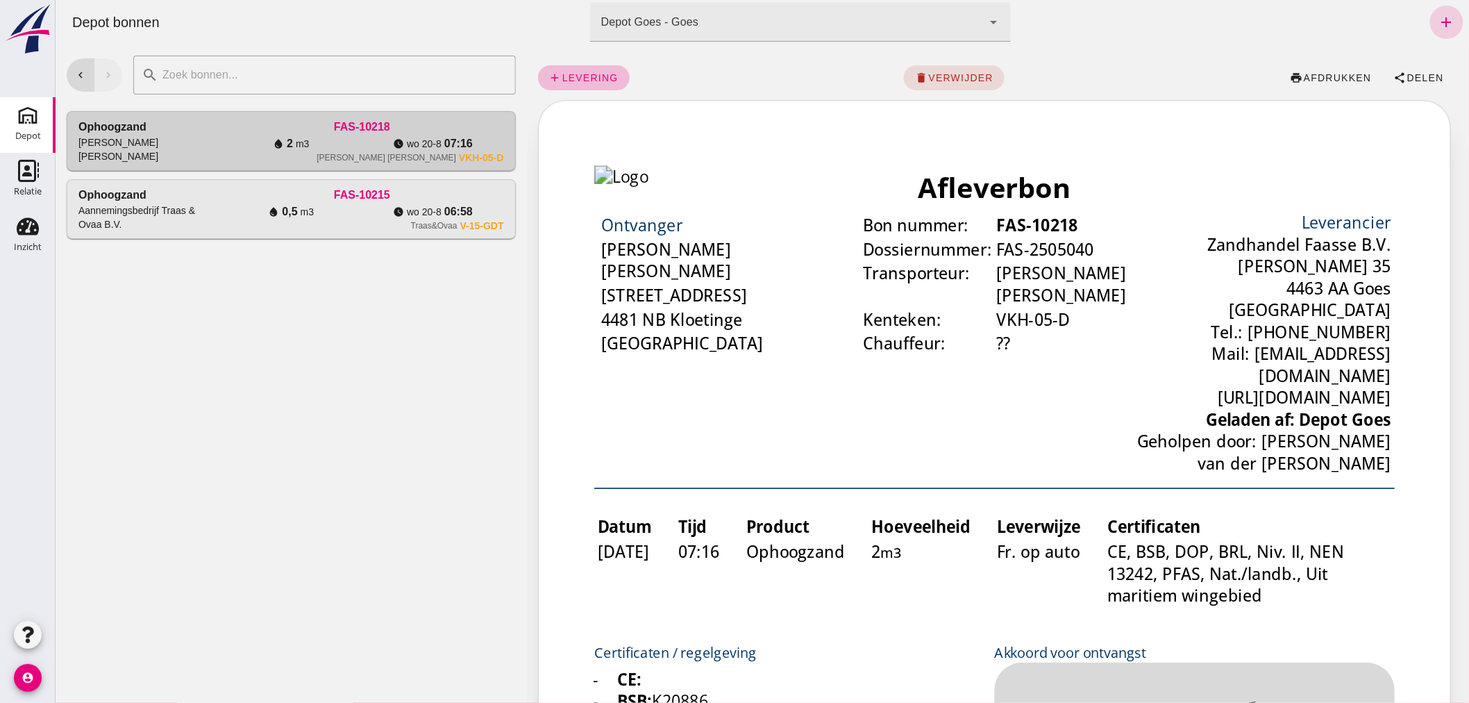
click at [1438, 19] on icon "add" at bounding box center [1446, 22] width 17 height 17
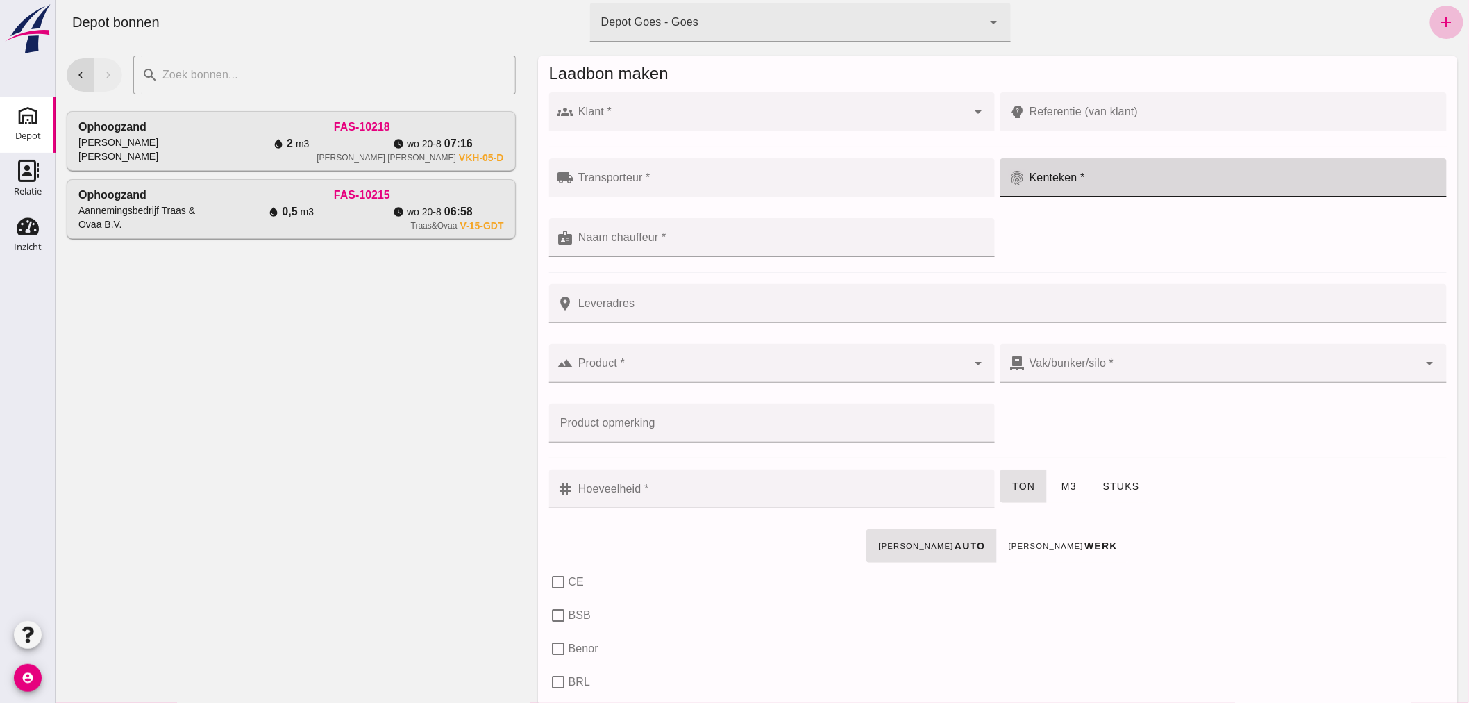
click input "Kenteken *"
type input "23-BPD-8"
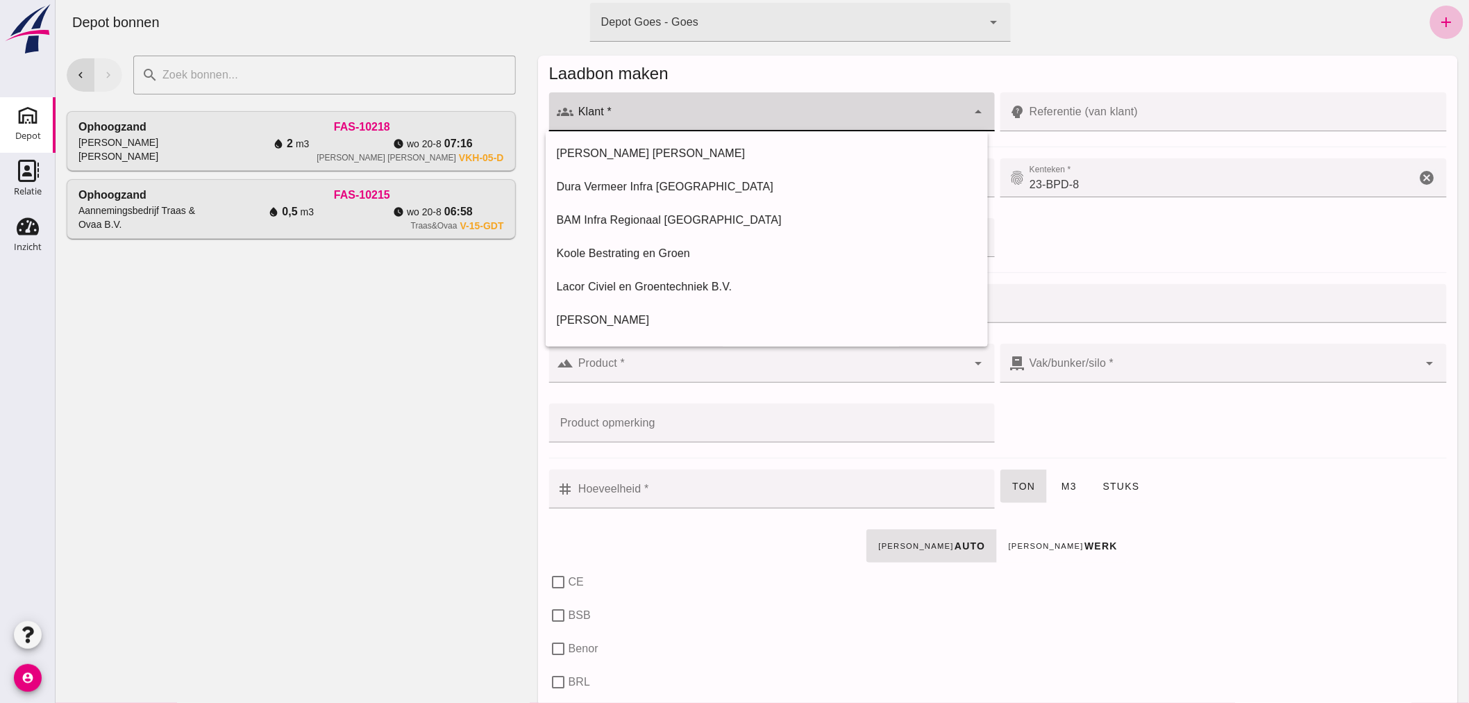
click div
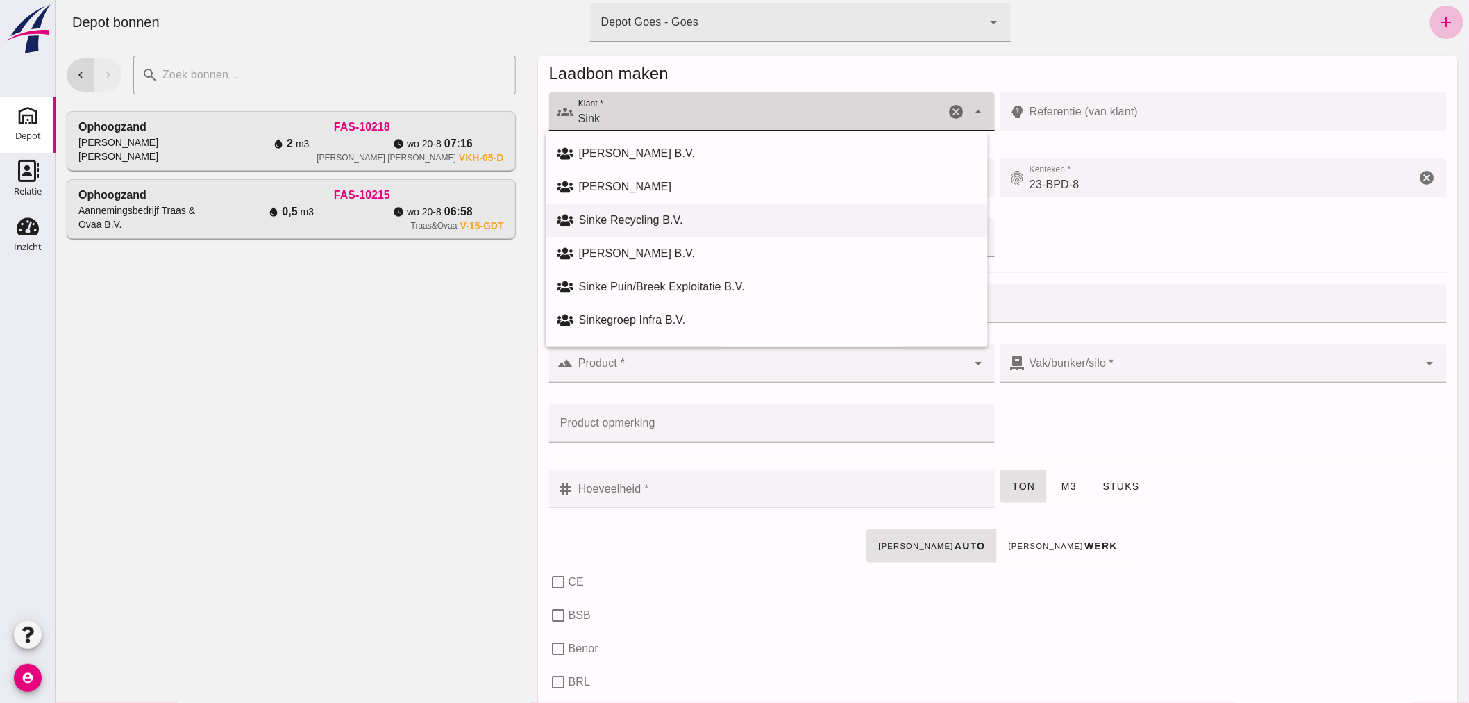
click at [696, 212] on div "Sinke Recycling B.V." at bounding box center [777, 220] width 398 height 17
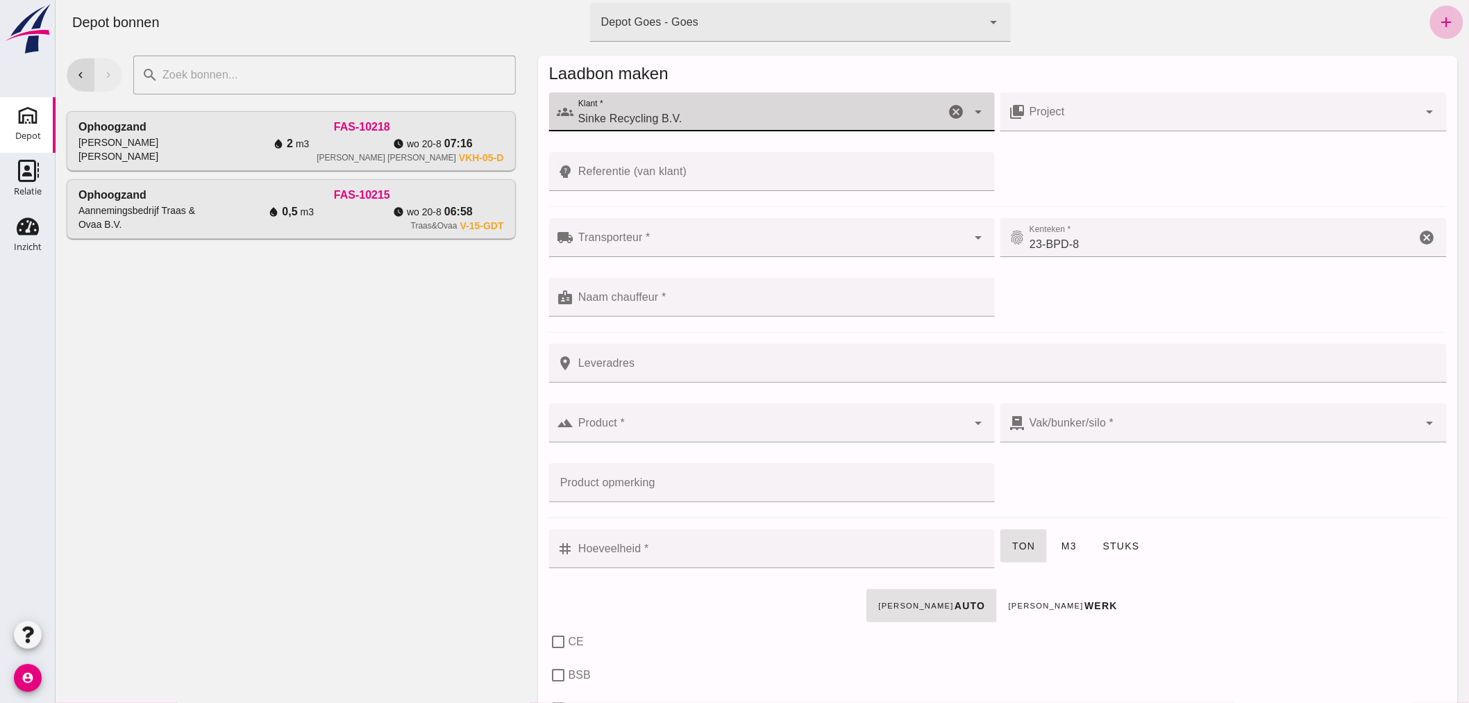
type input "Sinke Recycling B.V."
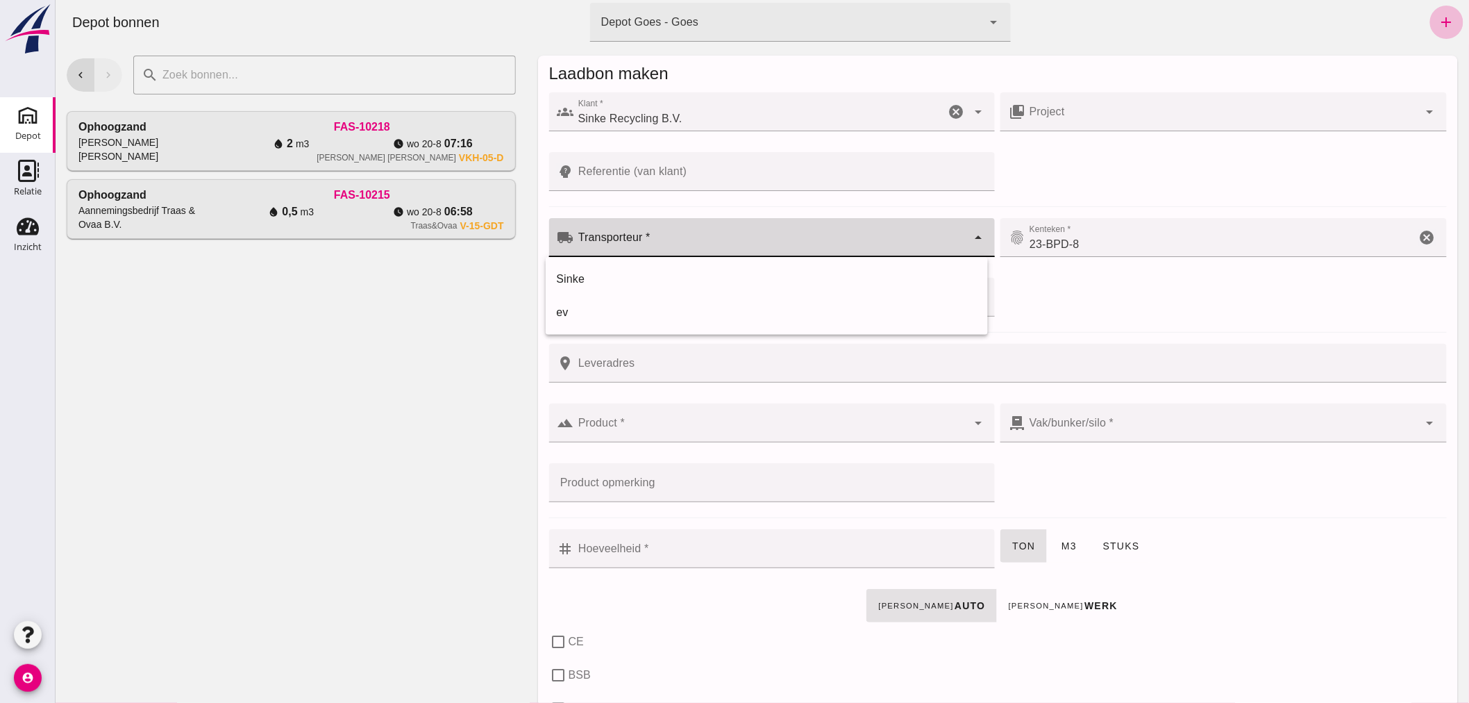
click input "Transporteur *"
click at [670, 271] on div "Sinke" at bounding box center [766, 279] width 420 height 17
type input "Sinke"
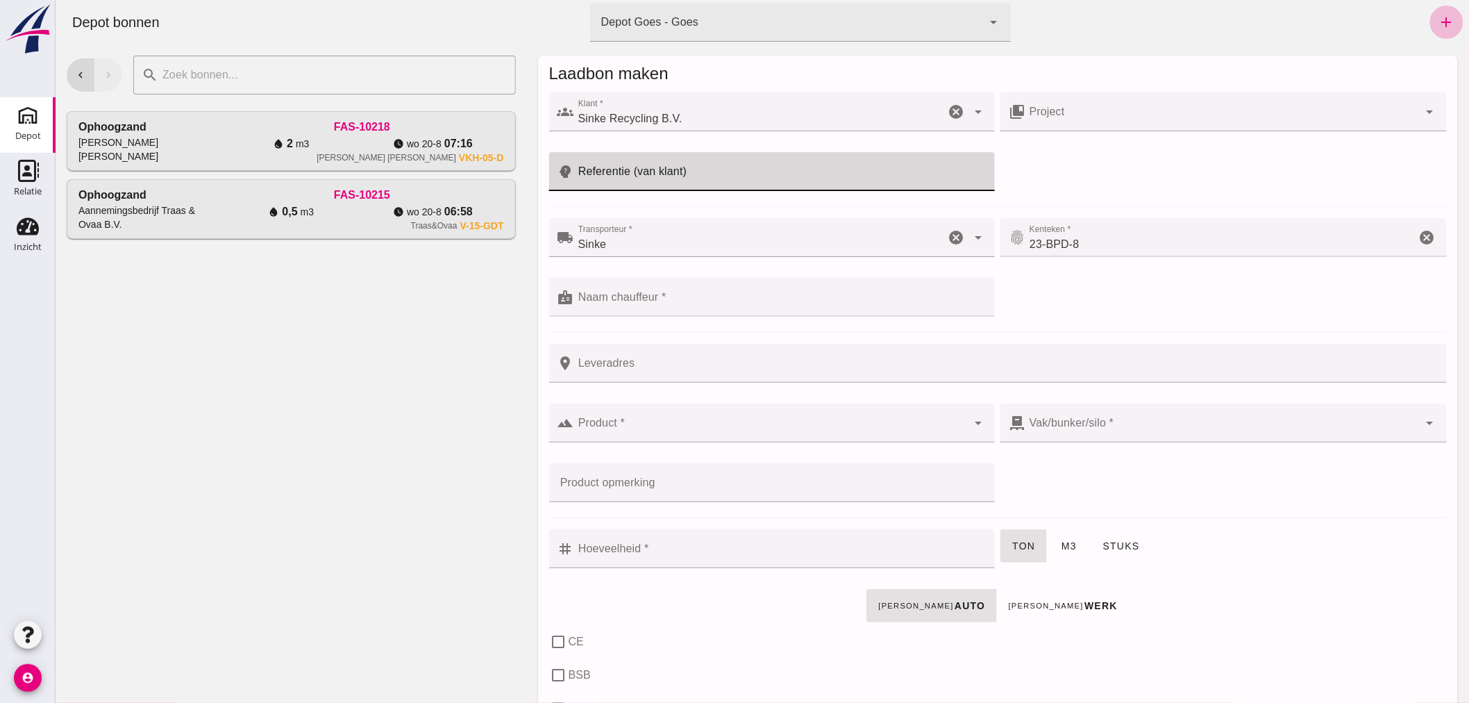
click input "Referentie (van klant)"
type input "Piccardtstraat"
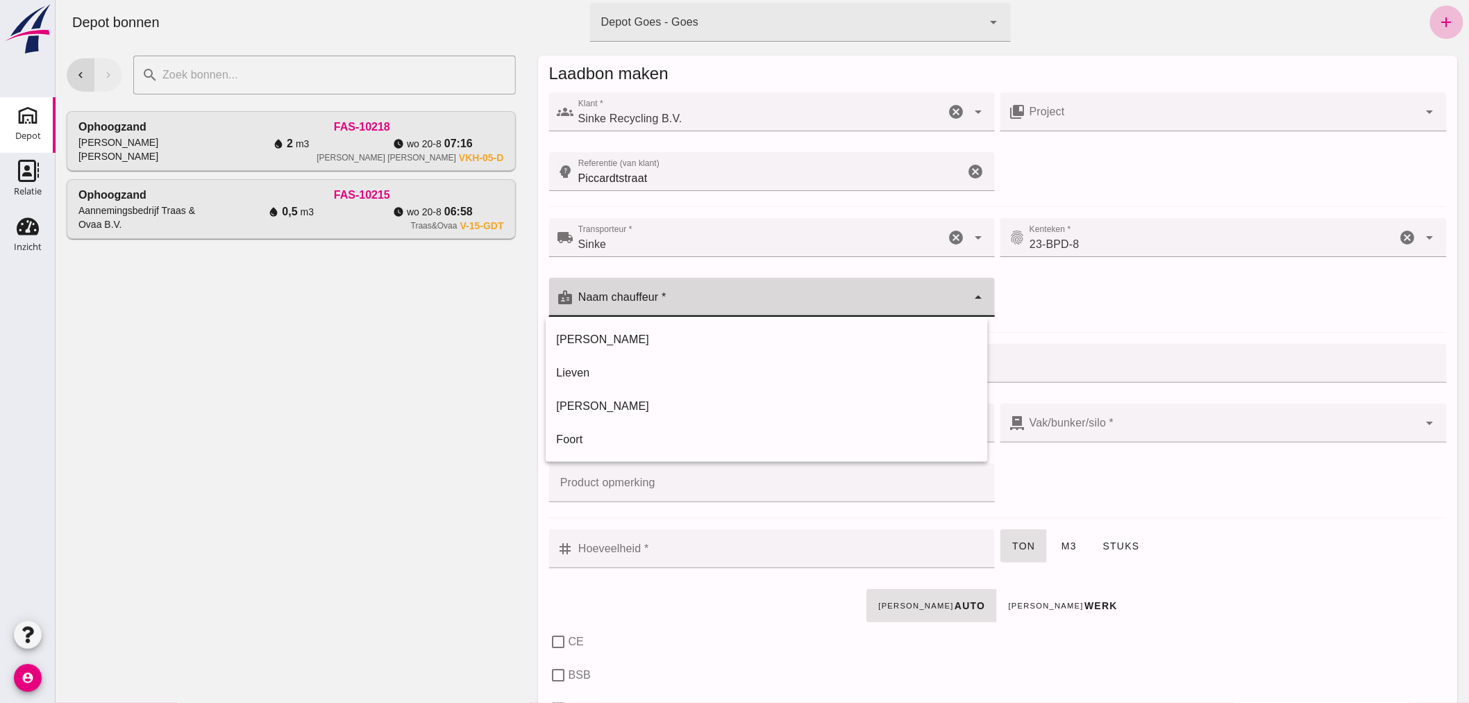
click div
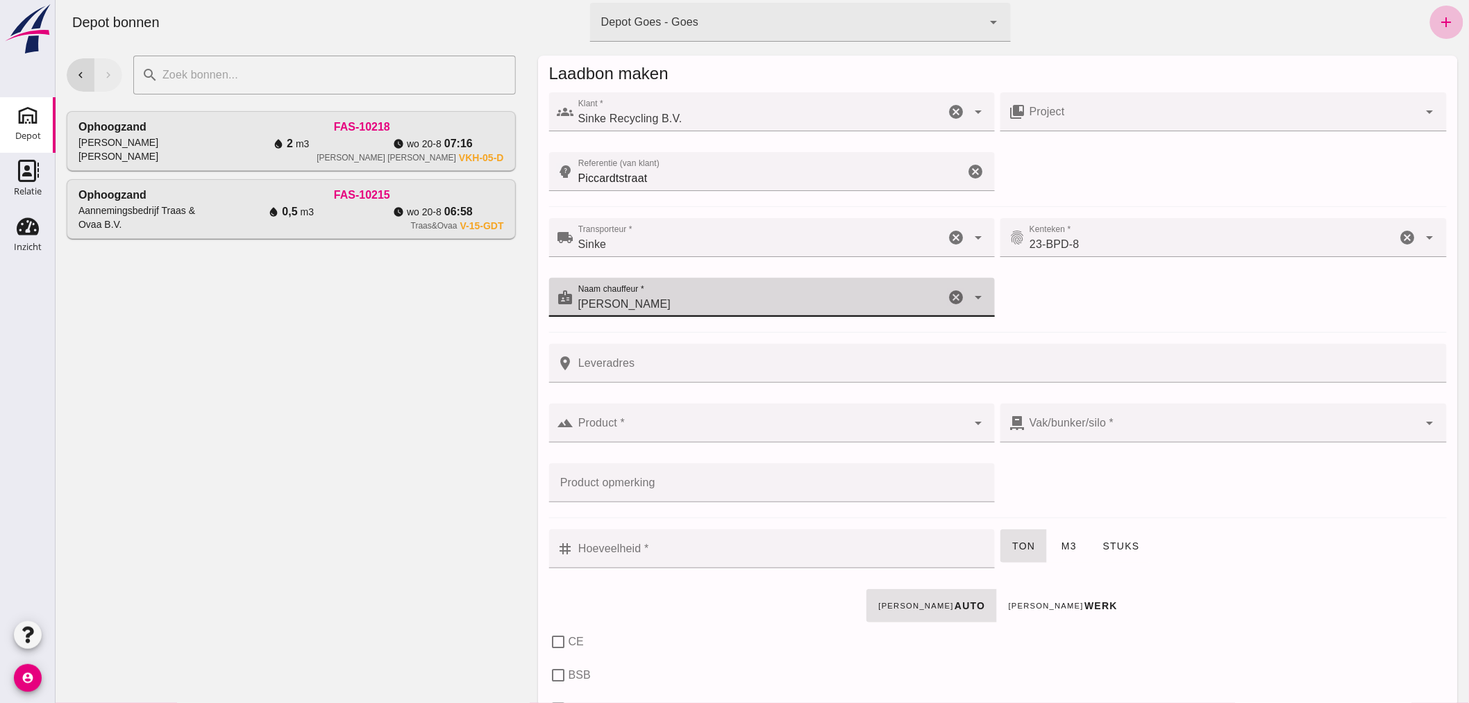
type input "Kim"
click input "Leveradres"
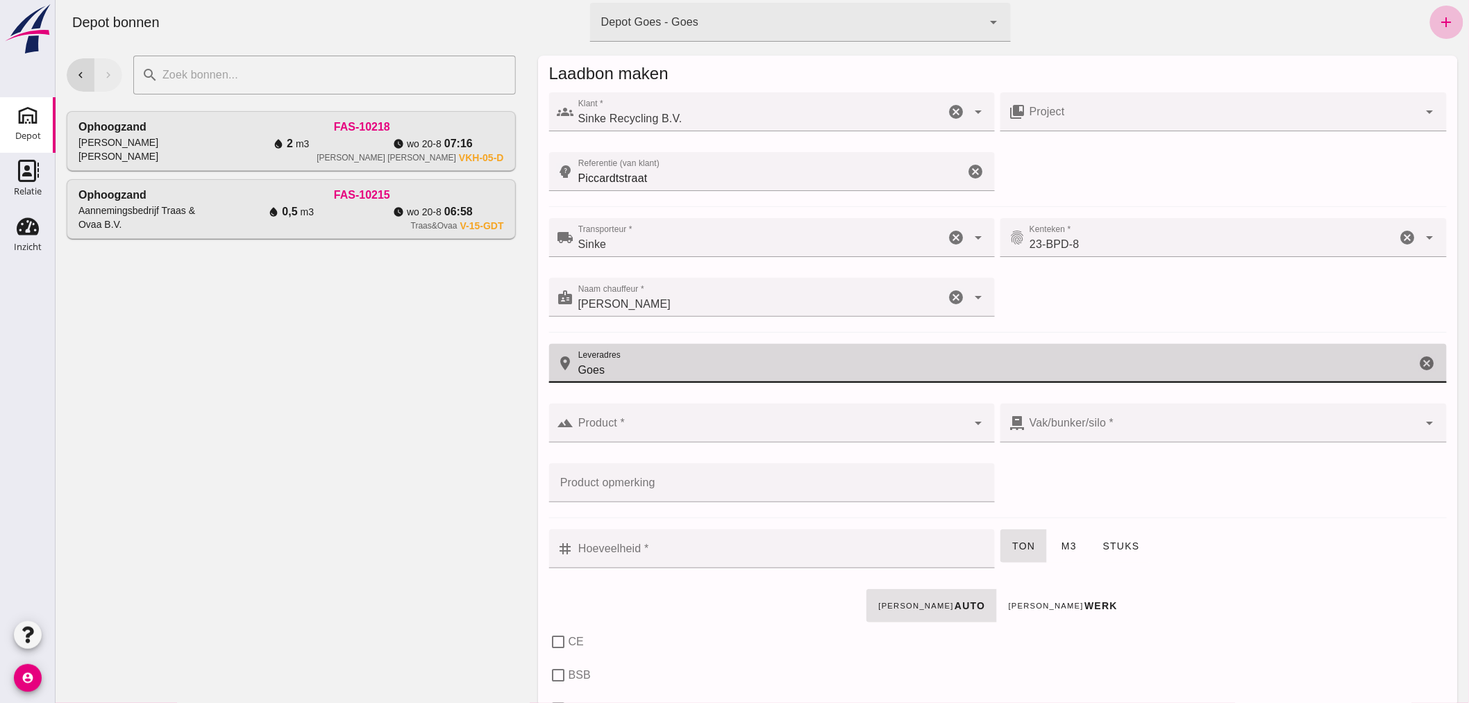
type input "Goes"
click div
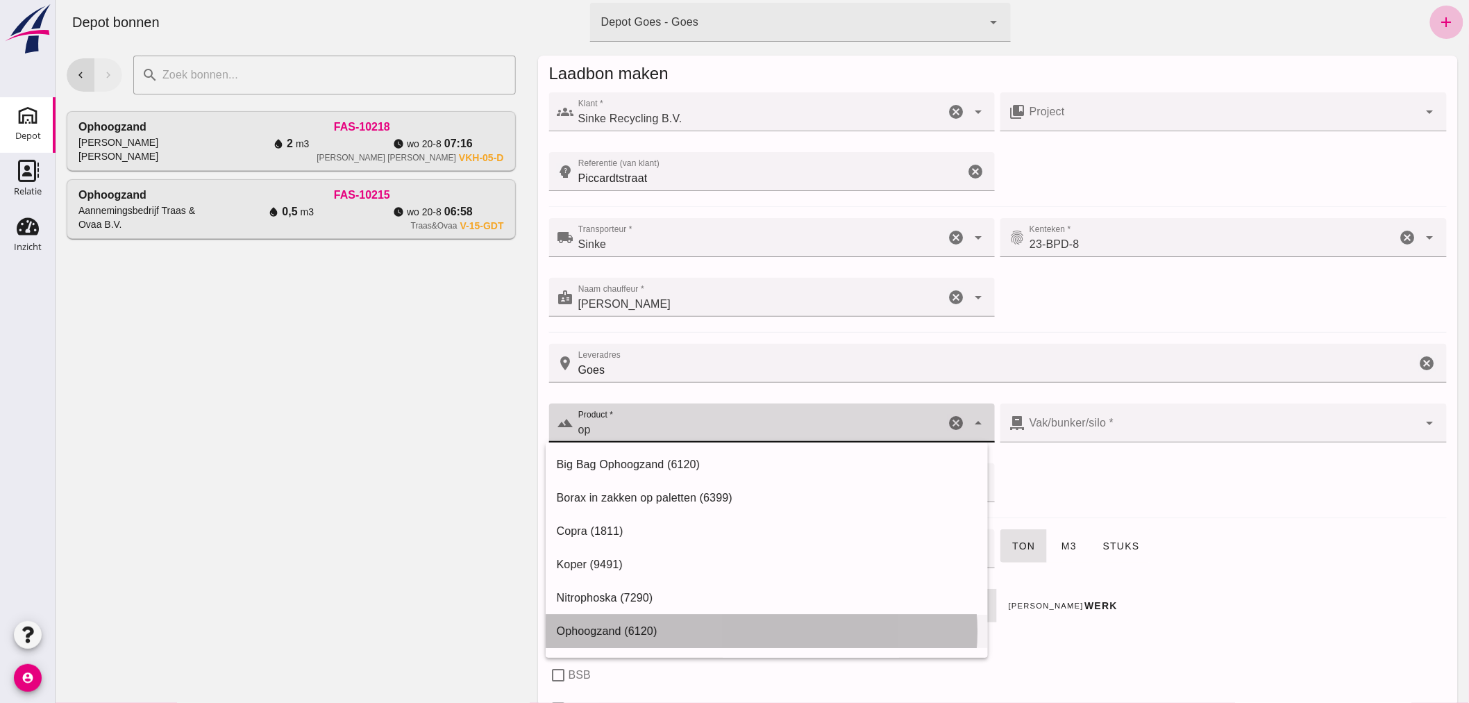
click at [675, 627] on div "Ophoogzand (6120)" at bounding box center [766, 631] width 420 height 17
type input "Ophoogzand (6120)"
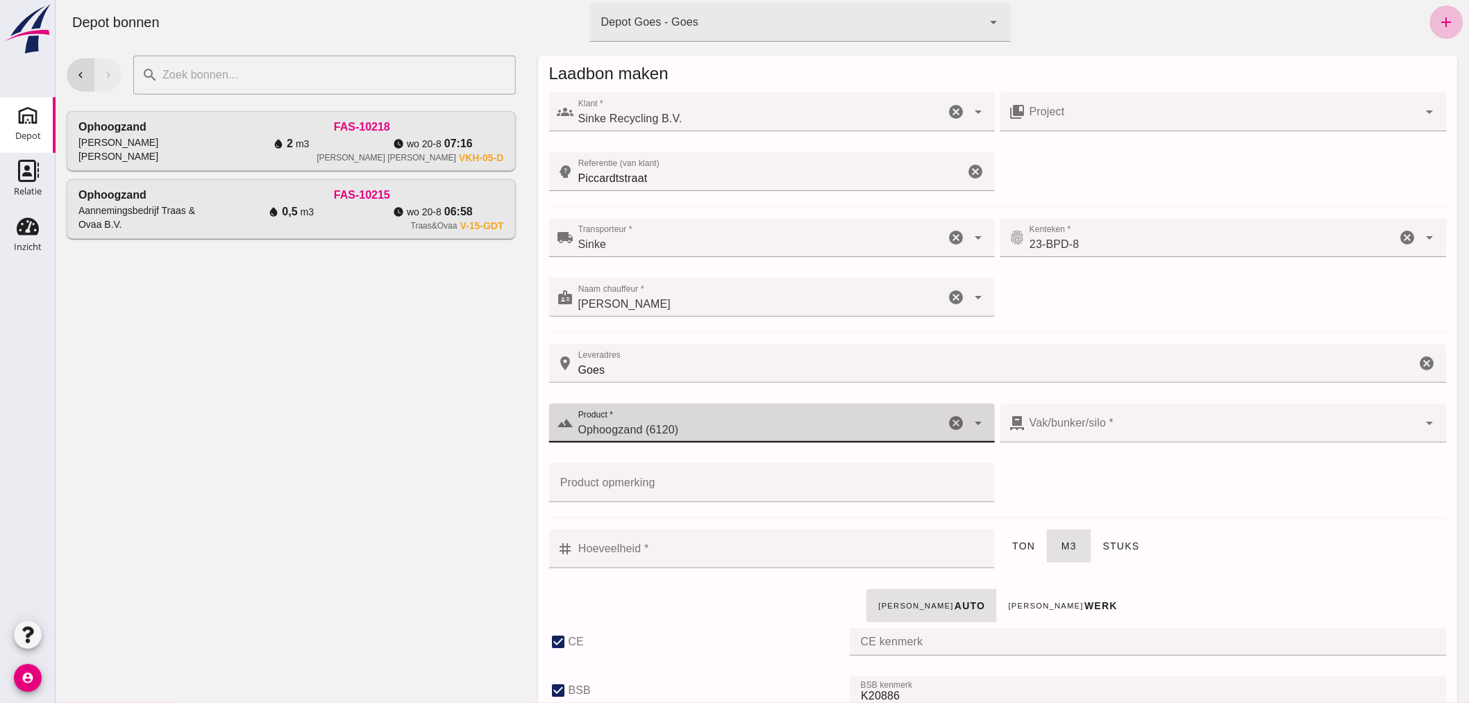
type input "38"
checkbox input "true"
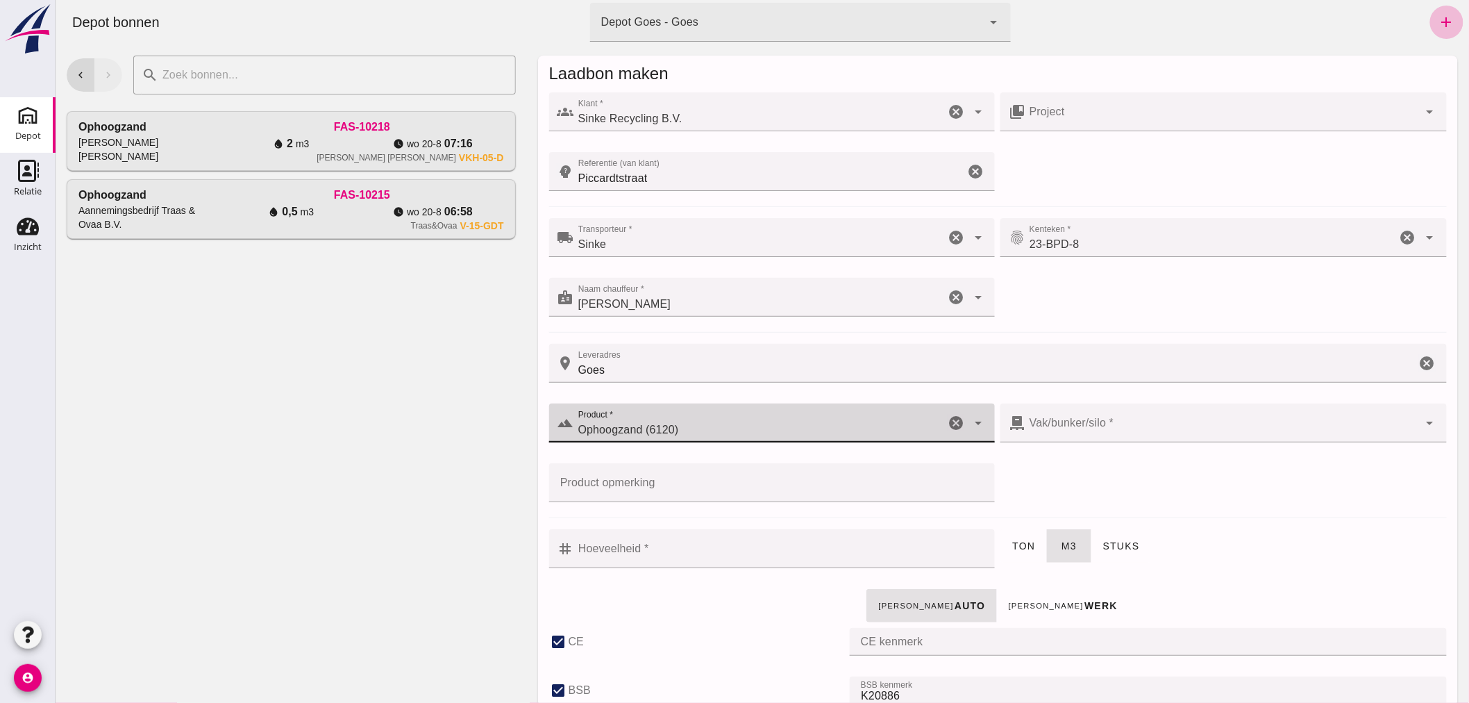
checkbox input "true"
type input "40"
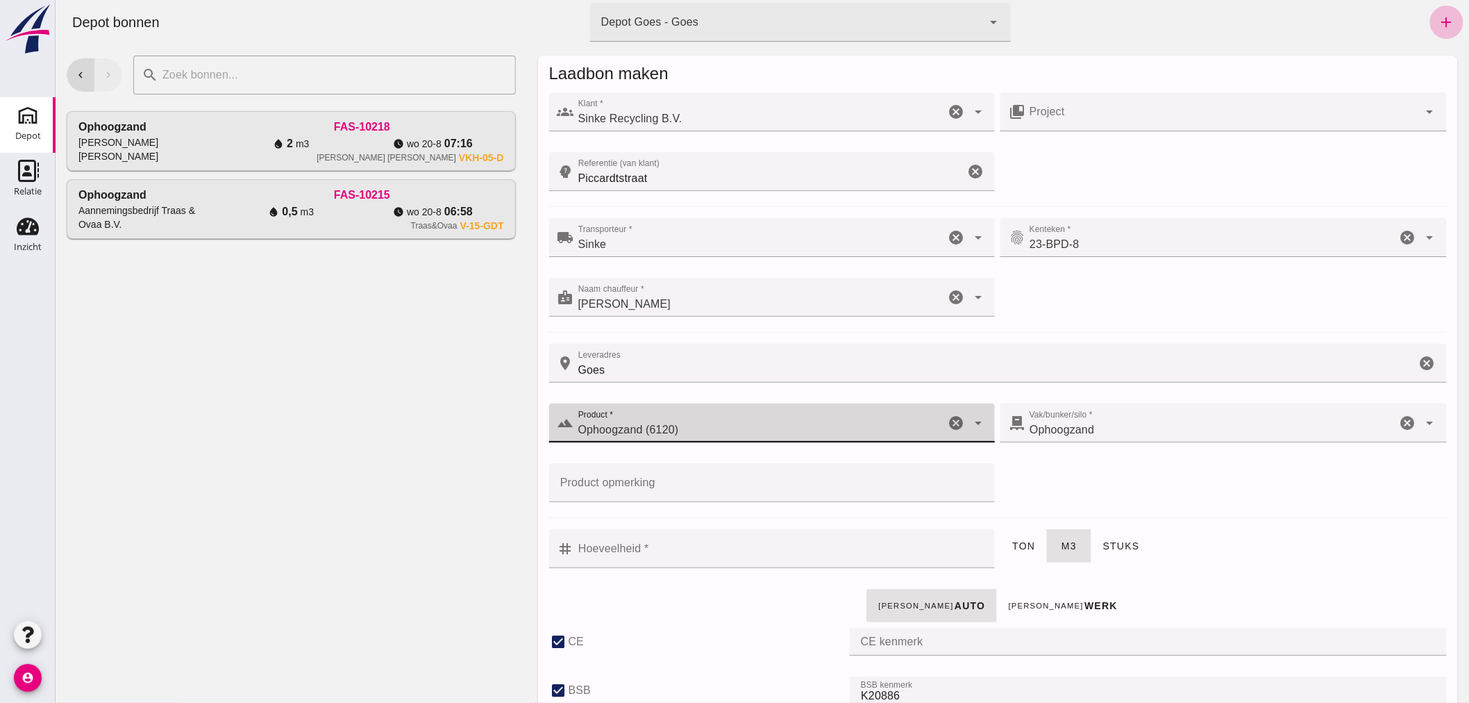
type input "Ophoogzand (6120)"
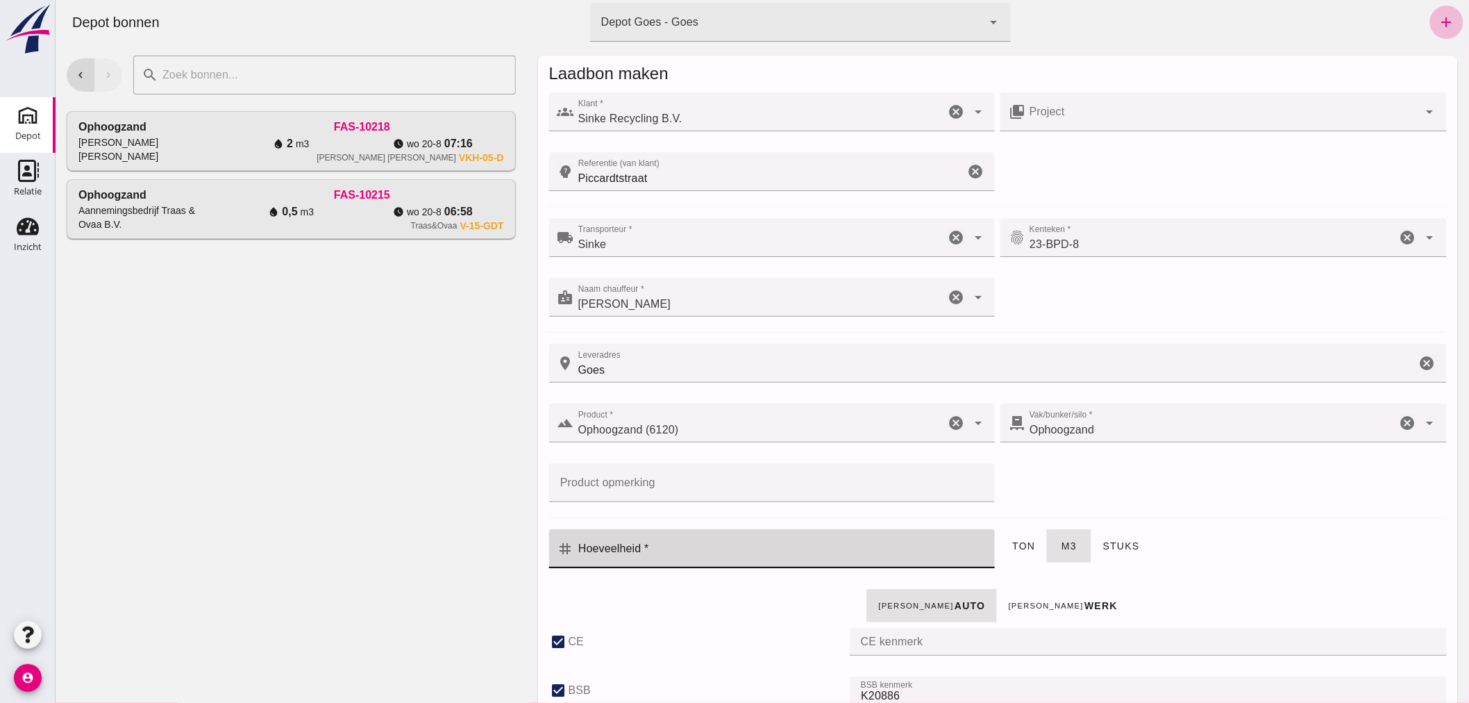
click input "Hoeveelheid *"
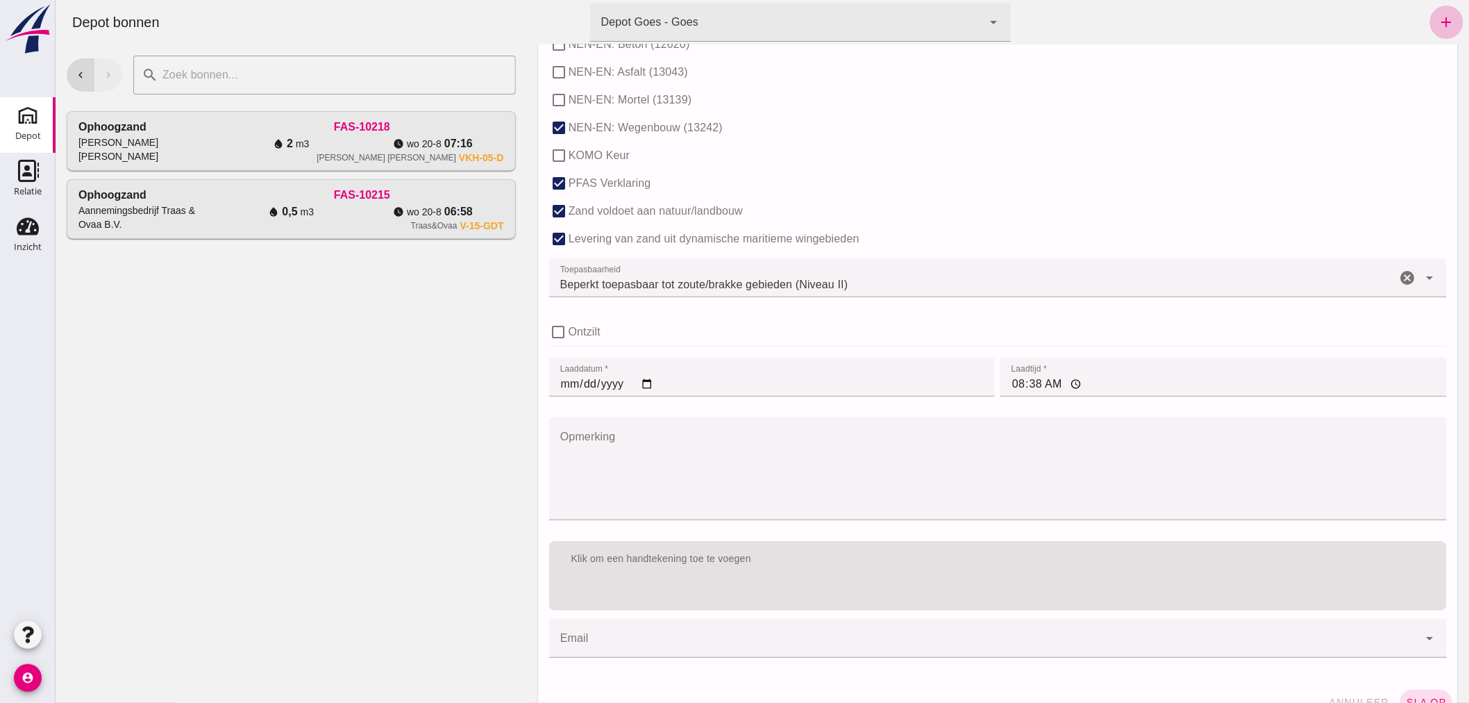
scroll to position [848, 0]
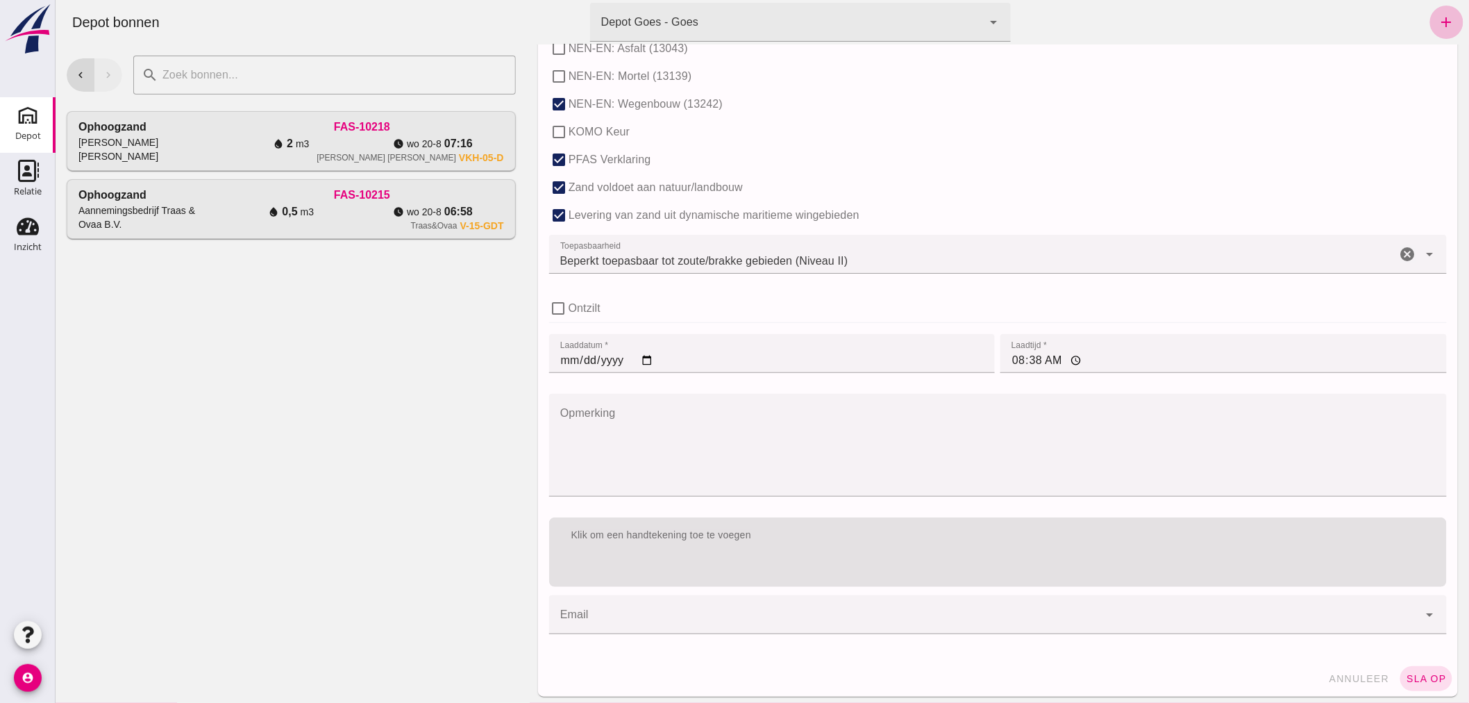
type input "5"
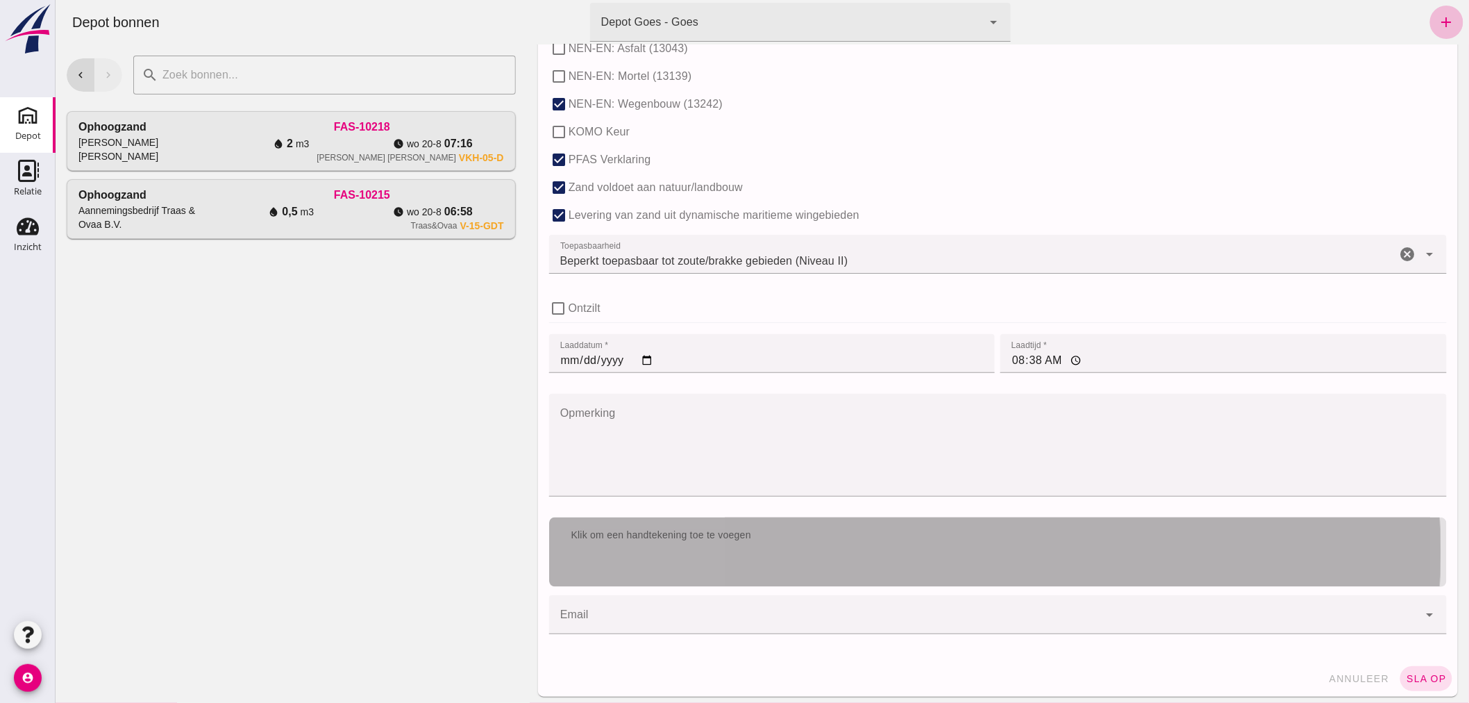
click div "Klik om een handtekening toe te voegen"
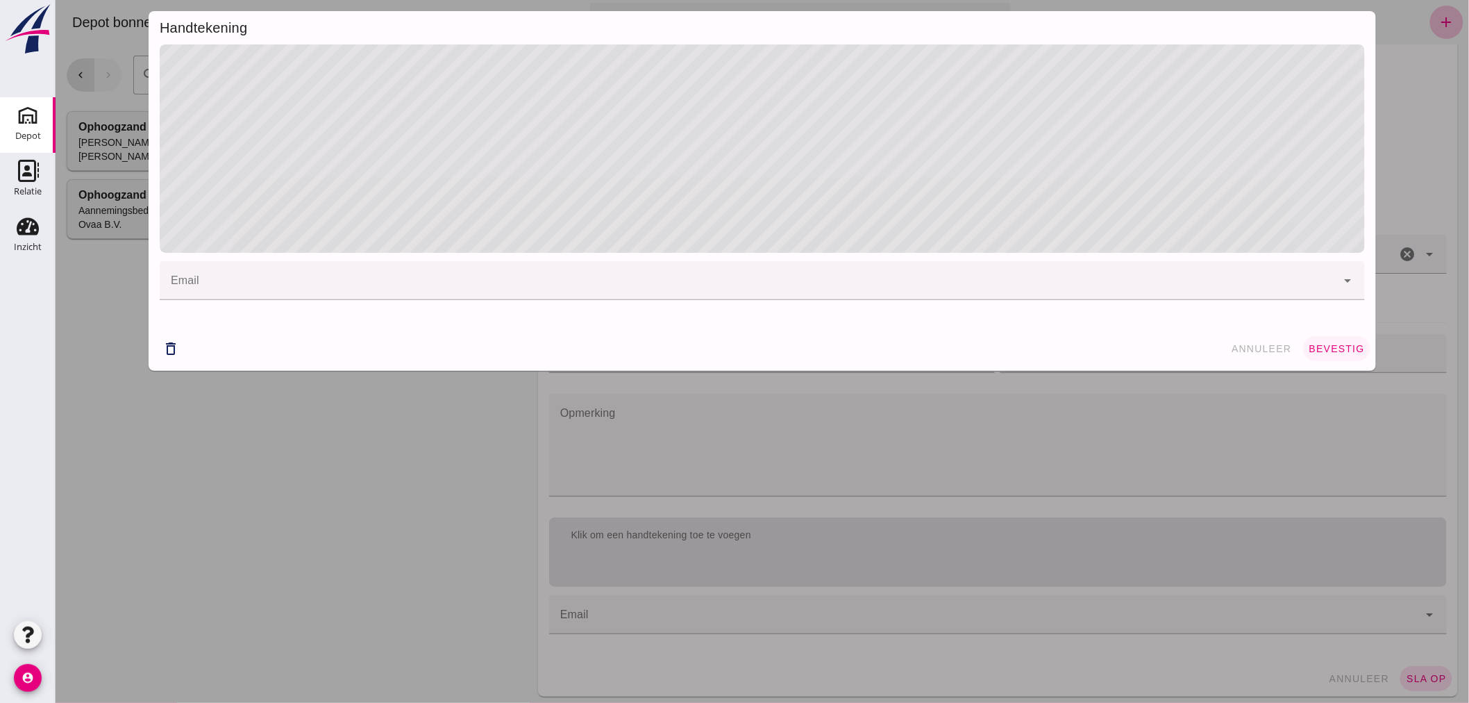
click span "bevestig"
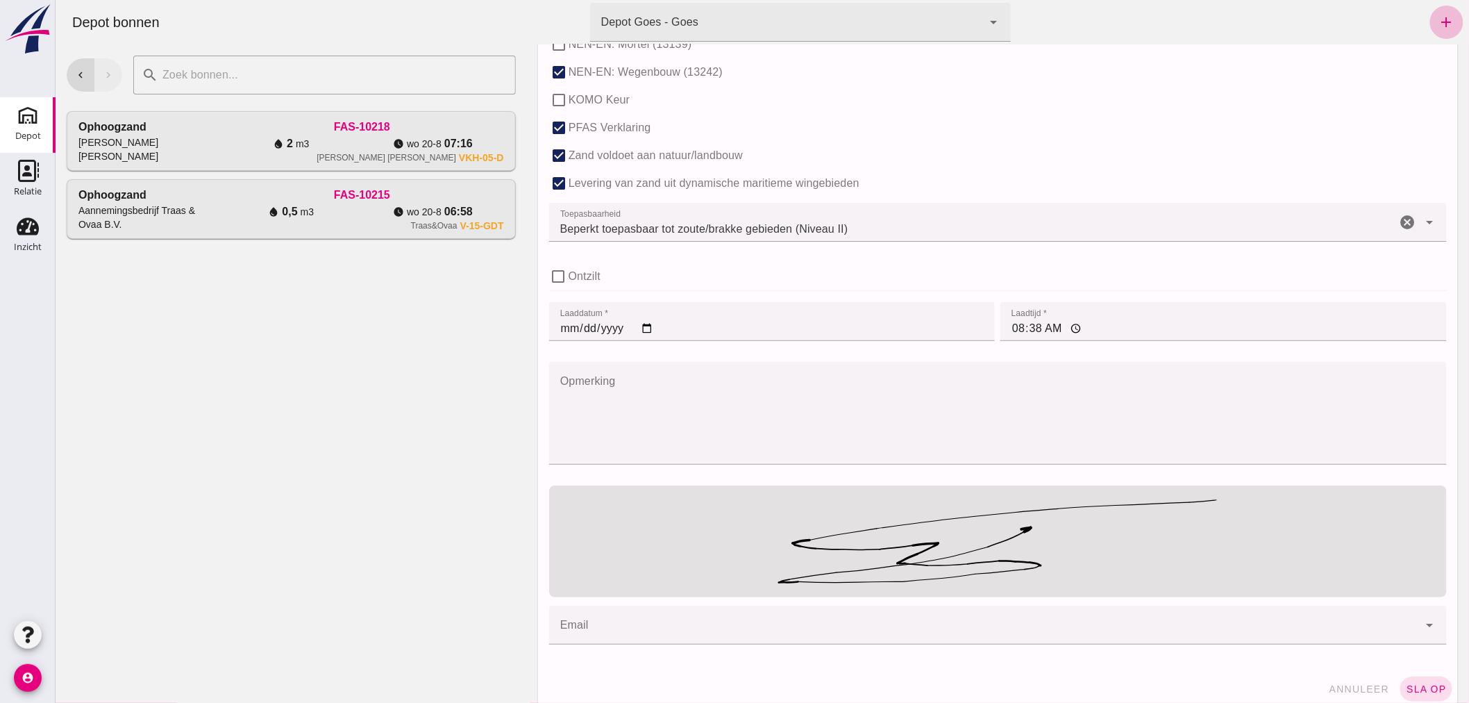
scroll to position [896, 0]
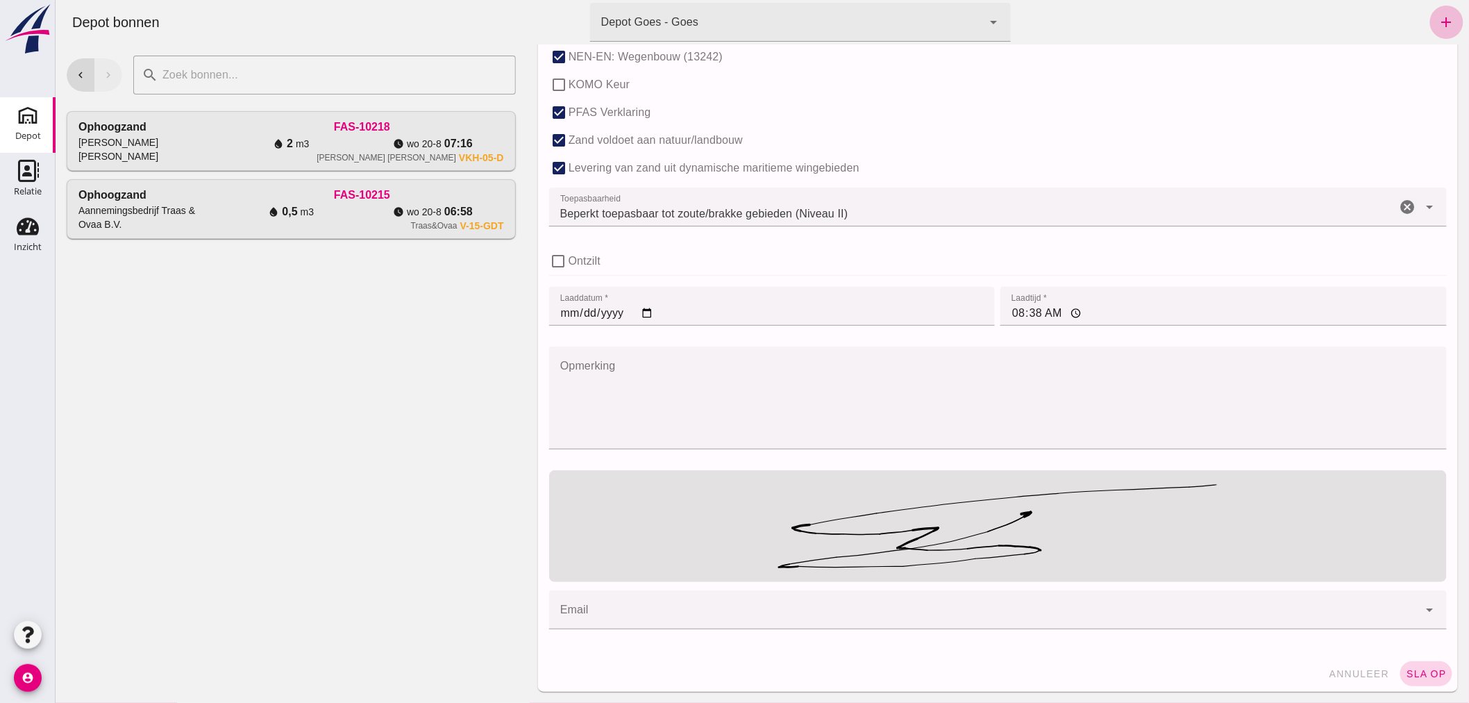
click span "sla op"
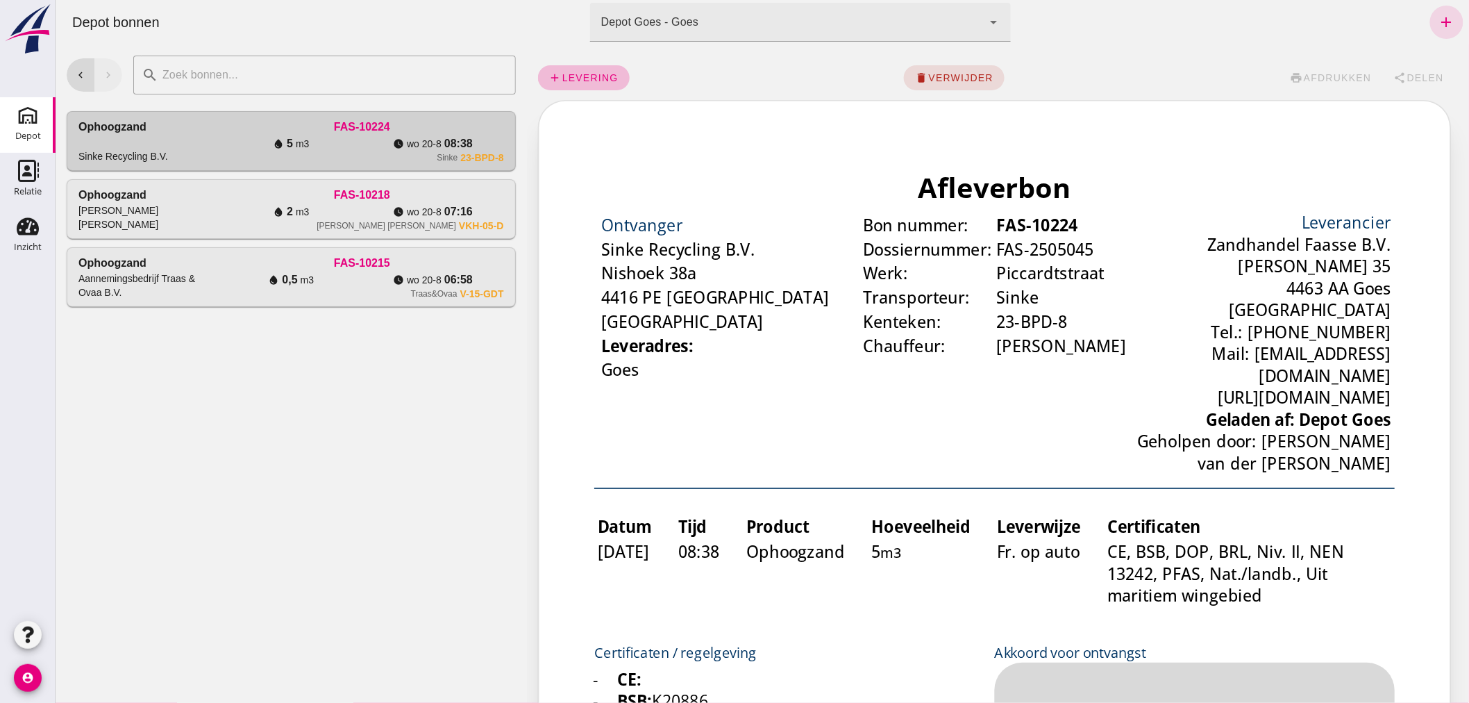
scroll to position [0, 0]
